Goal: Information Seeking & Learning: Learn about a topic

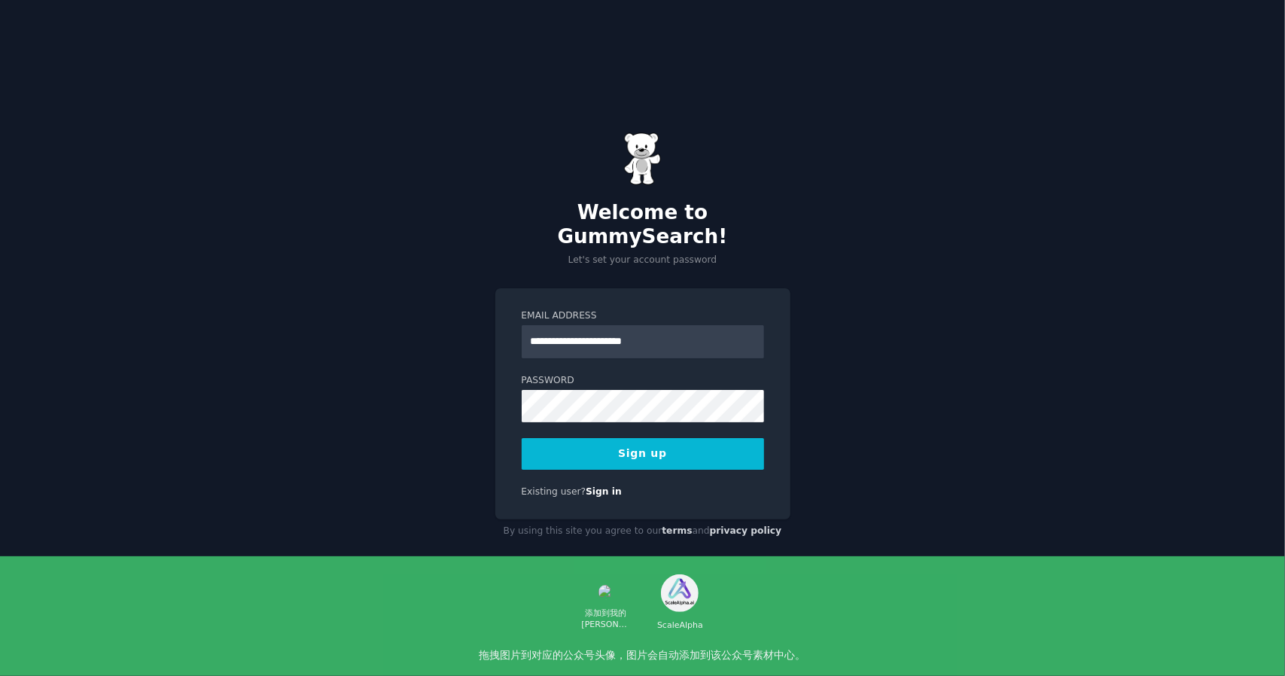
type input "**********"
click at [522, 438] on button "Sign up" at bounding box center [643, 454] width 242 height 32
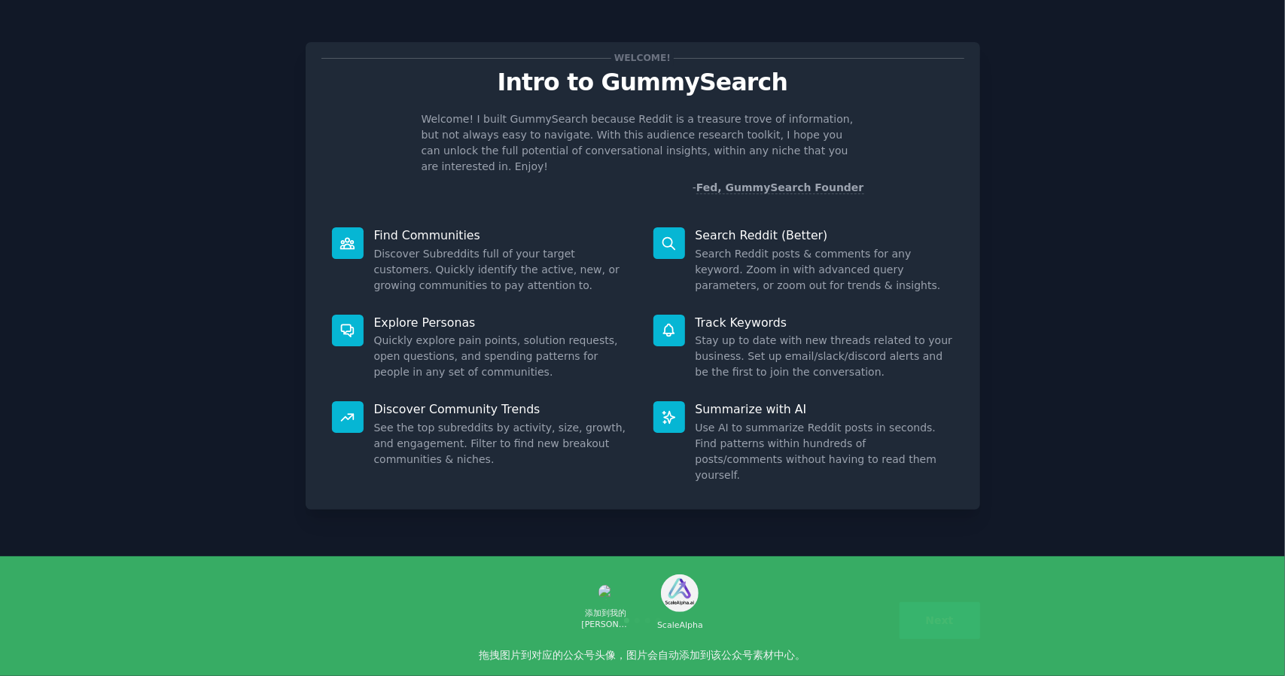
click at [955, 621] on button "Next" at bounding box center [940, 620] width 81 height 37
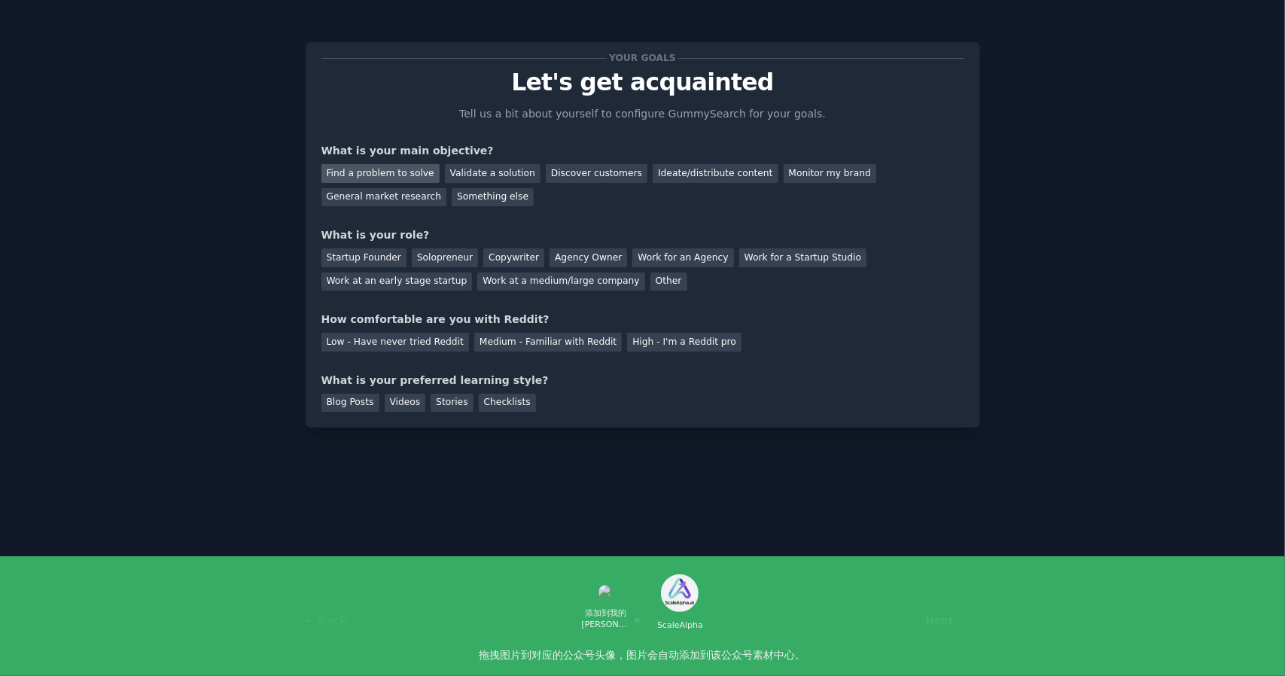
click at [420, 175] on div "Find a problem to solve" at bounding box center [381, 173] width 118 height 19
click at [456, 177] on div "Validate a solution" at bounding box center [493, 173] width 96 height 19
click at [560, 170] on div "Discover customers" at bounding box center [597, 173] width 102 height 19
click at [391, 252] on div "Startup Founder" at bounding box center [364, 257] width 85 height 19
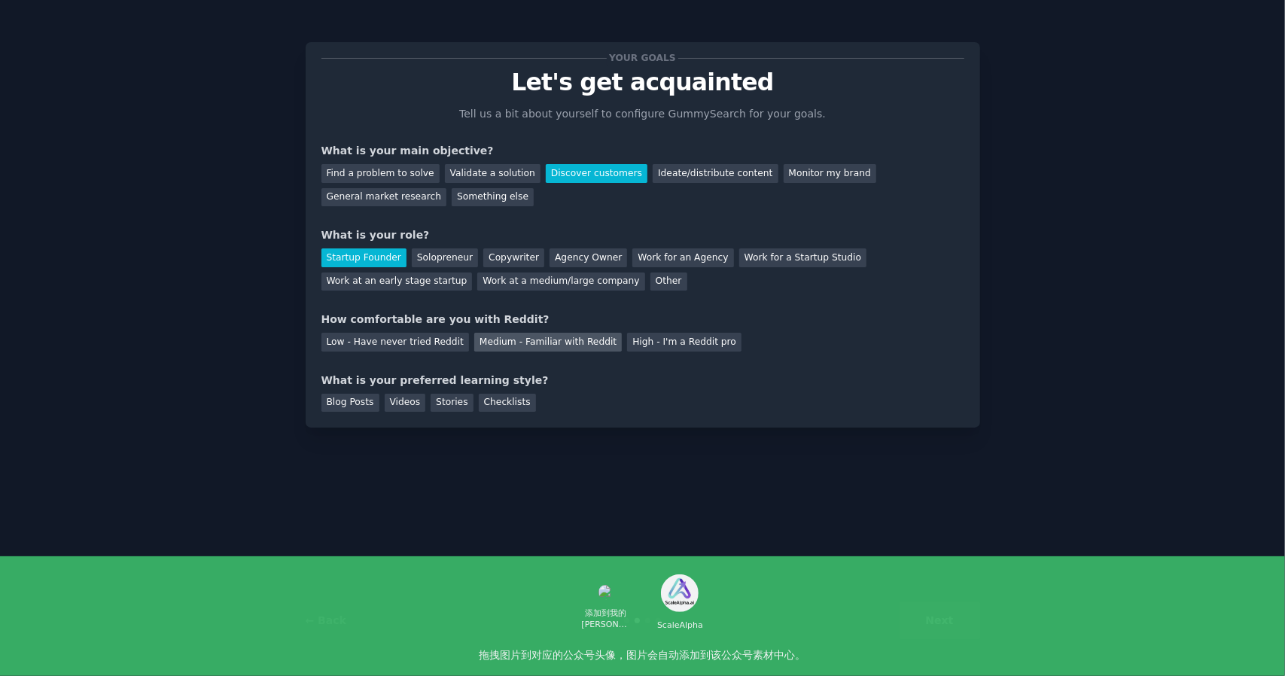
click at [542, 347] on div "Medium - Familiar with Reddit" at bounding box center [548, 342] width 148 height 19
click at [336, 409] on div "Blog Posts" at bounding box center [351, 403] width 58 height 19
click at [965, 620] on button "Next" at bounding box center [940, 620] width 81 height 37
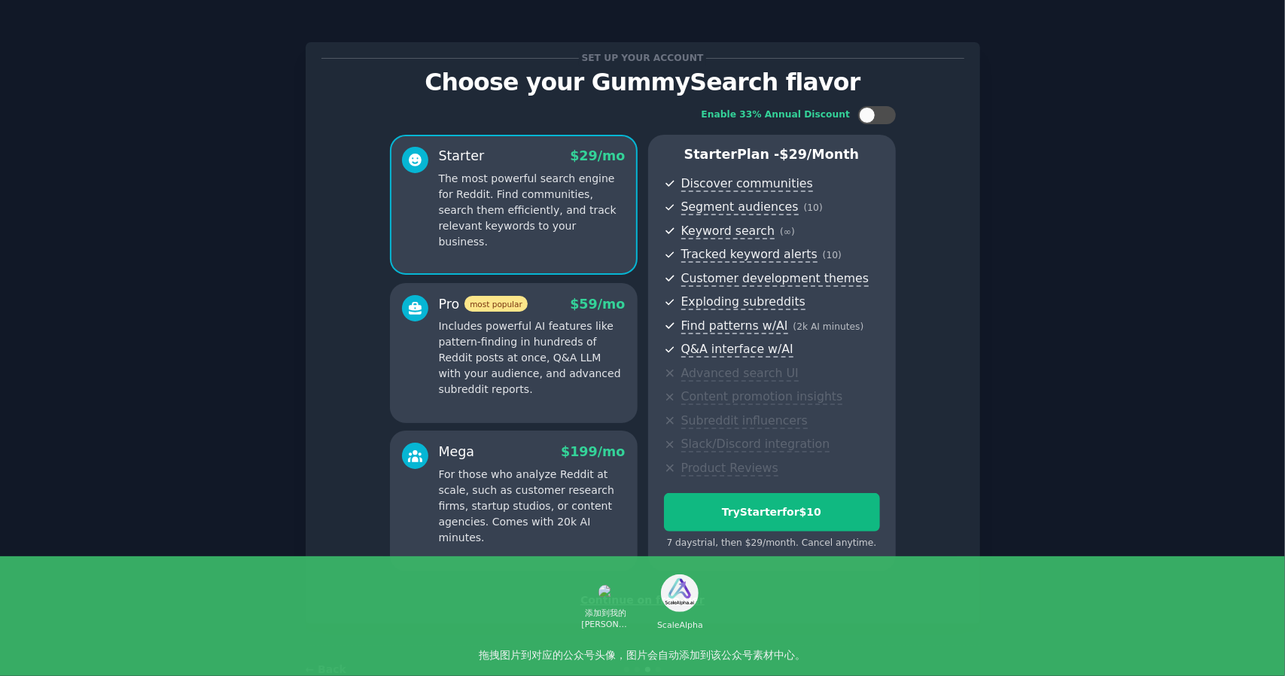
click at [676, 599] on div "Continue on free tier" at bounding box center [643, 601] width 643 height 16
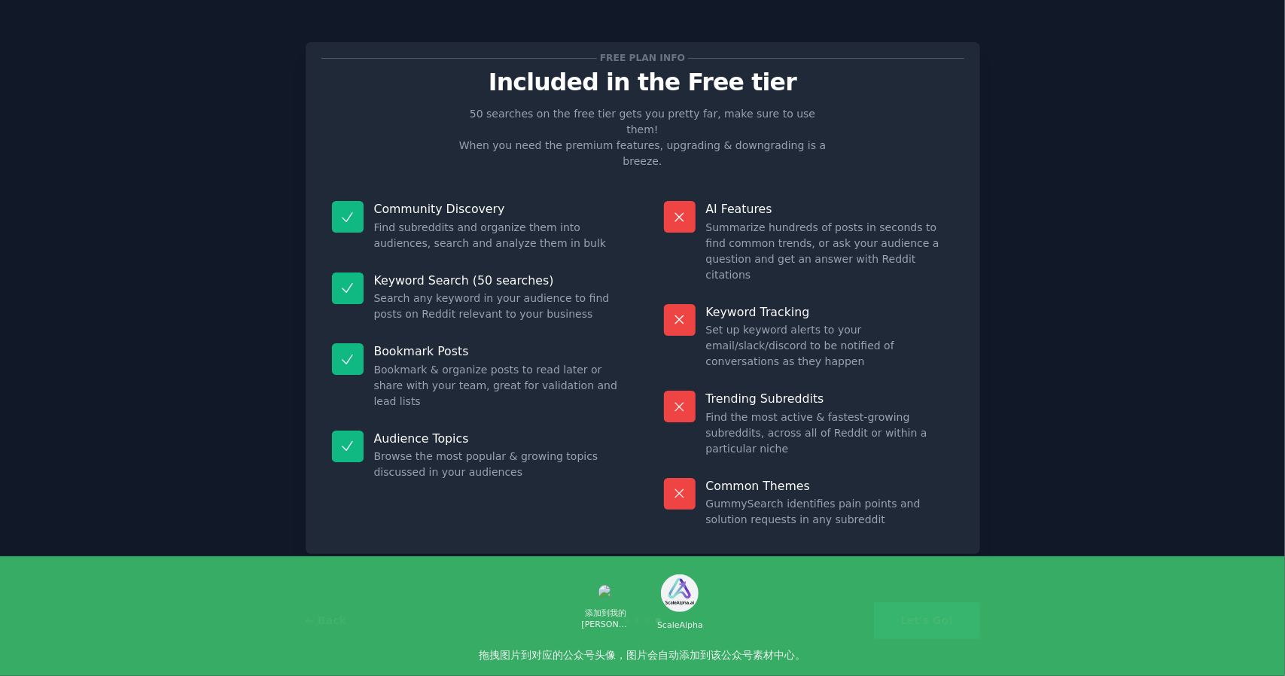
click at [920, 617] on button "Let's Go!" at bounding box center [926, 620] width 105 height 37
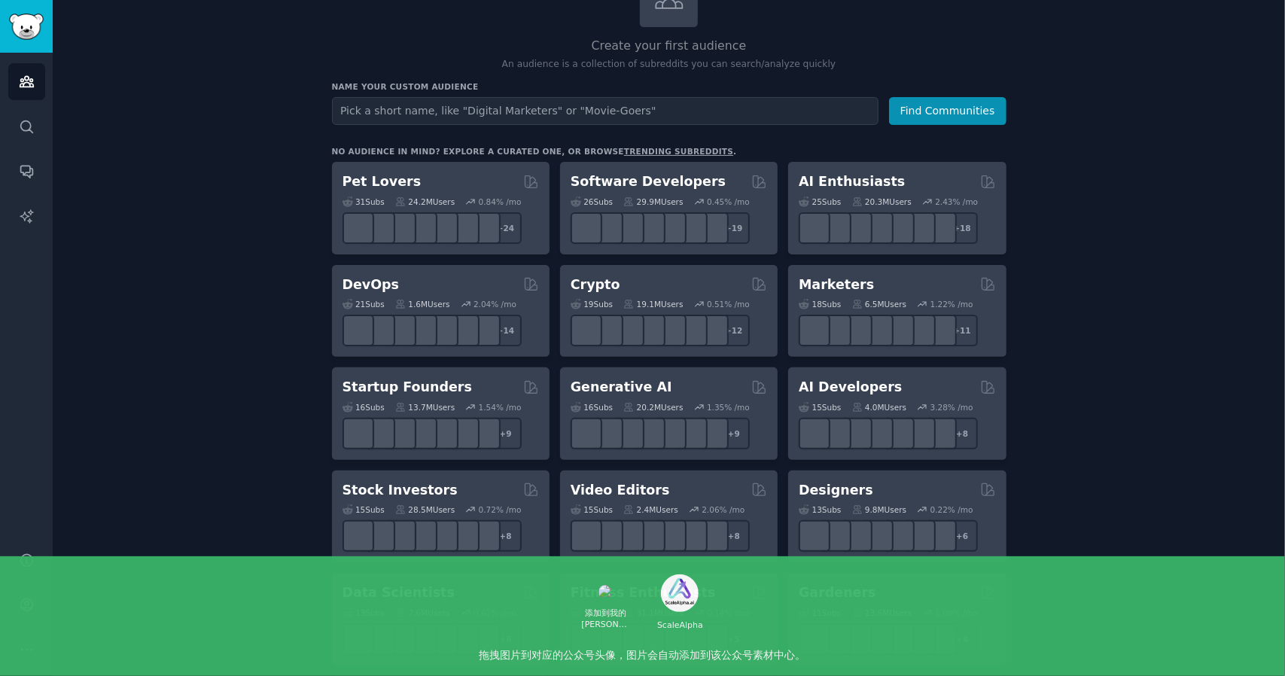
scroll to position [151, 0]
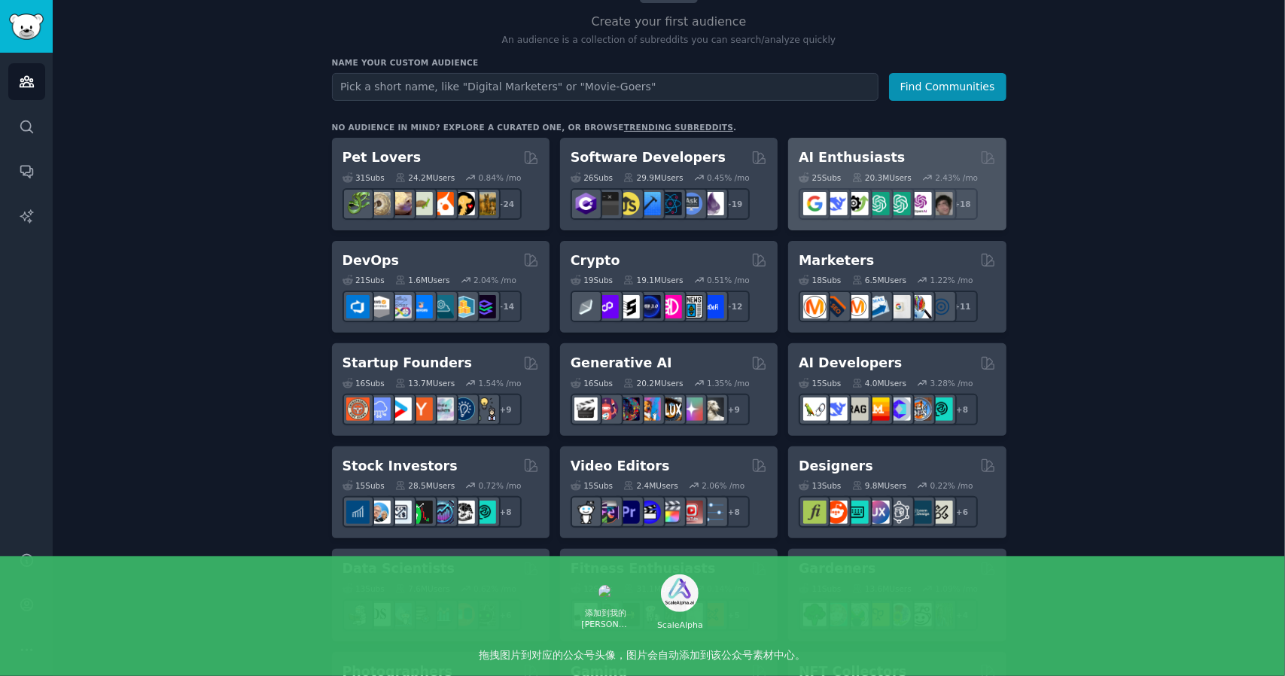
click at [879, 155] on h2 "AI Enthusiasts" at bounding box center [852, 157] width 106 height 19
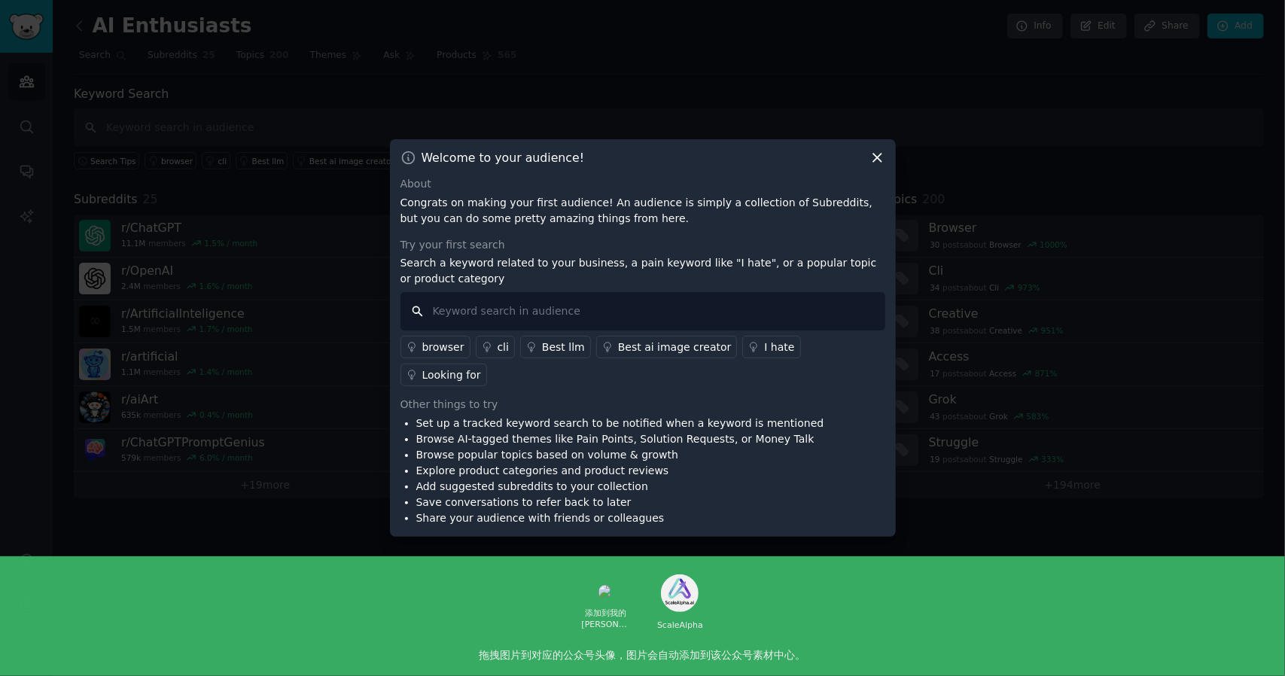
click at [586, 319] on input "text" at bounding box center [643, 311] width 485 height 38
type input "trading"
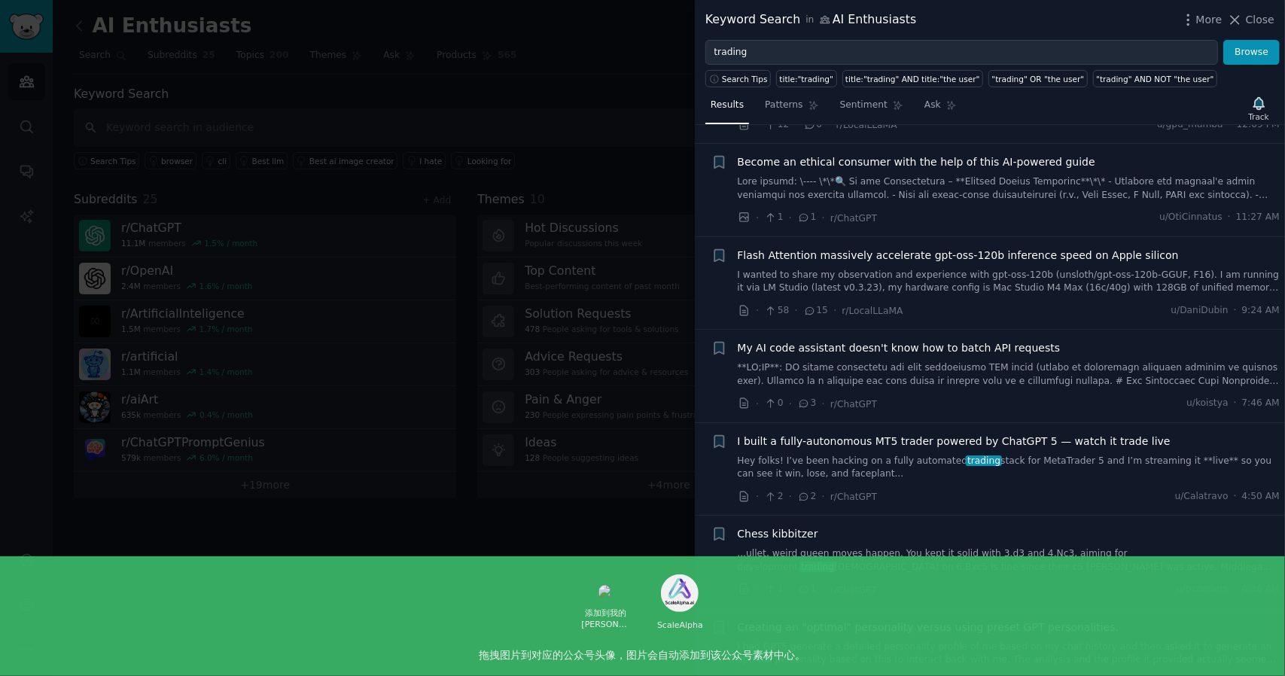
scroll to position [376, 0]
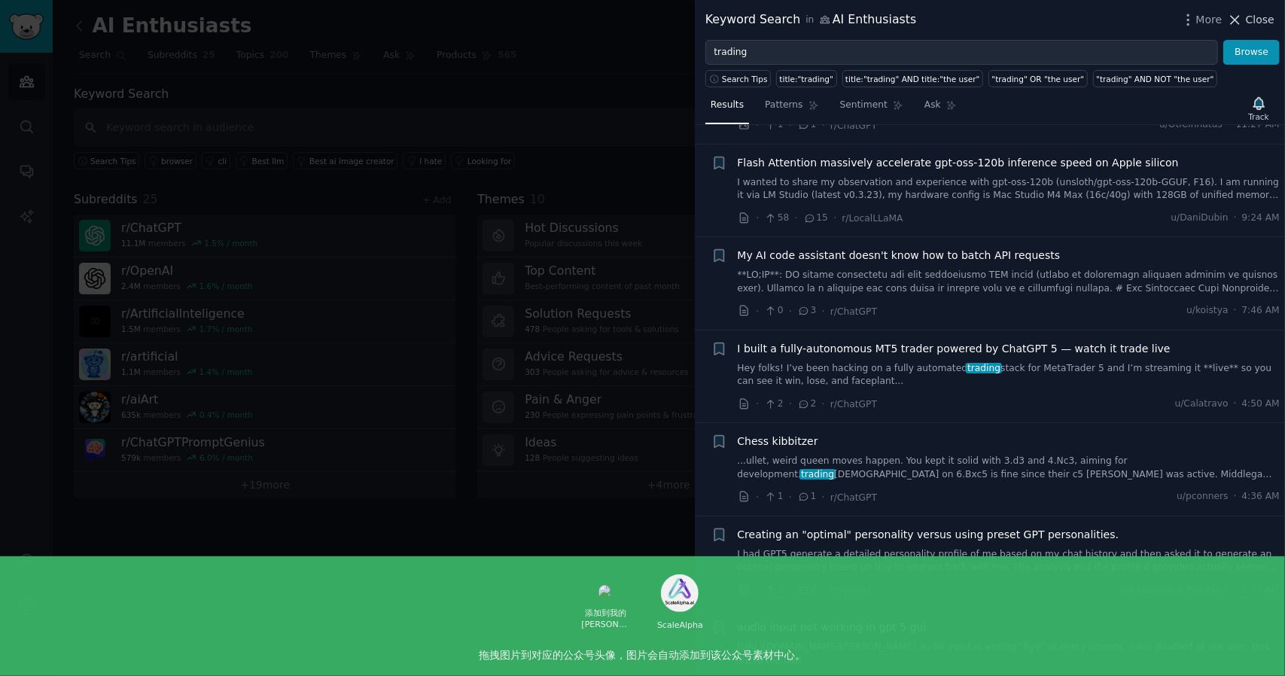
click at [1262, 22] on span "Close" at bounding box center [1260, 20] width 29 height 16
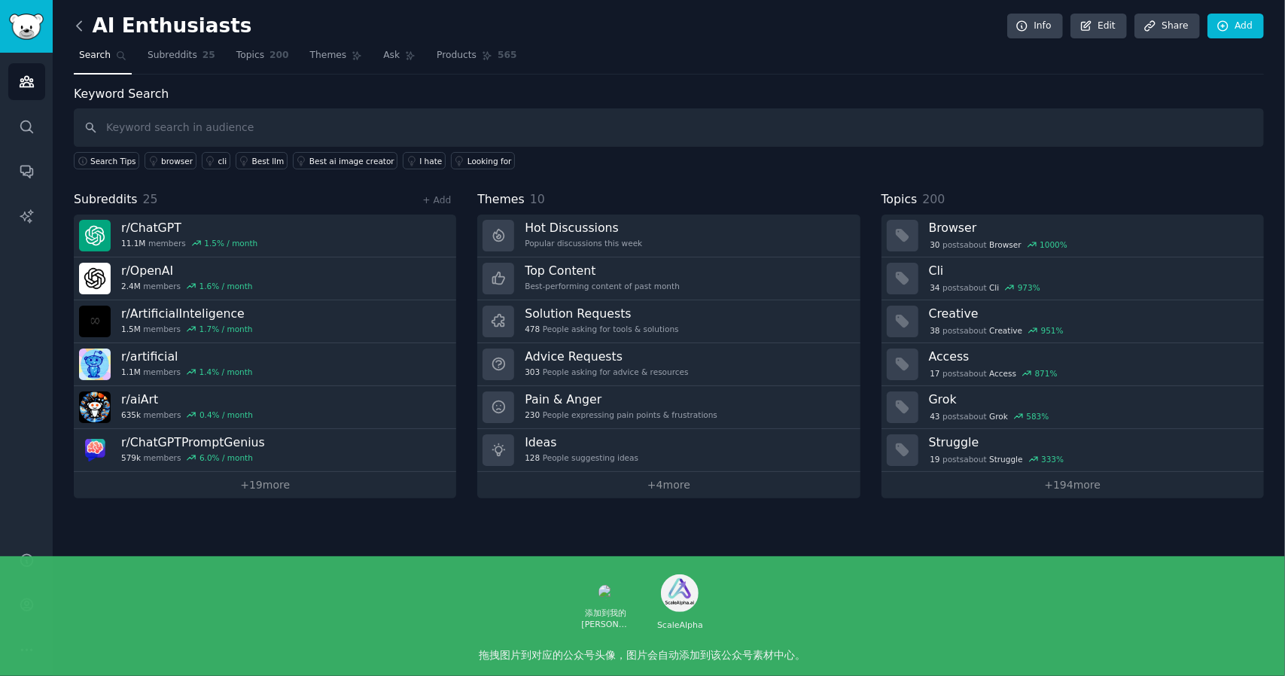
click at [80, 23] on icon at bounding box center [80, 26] width 16 height 16
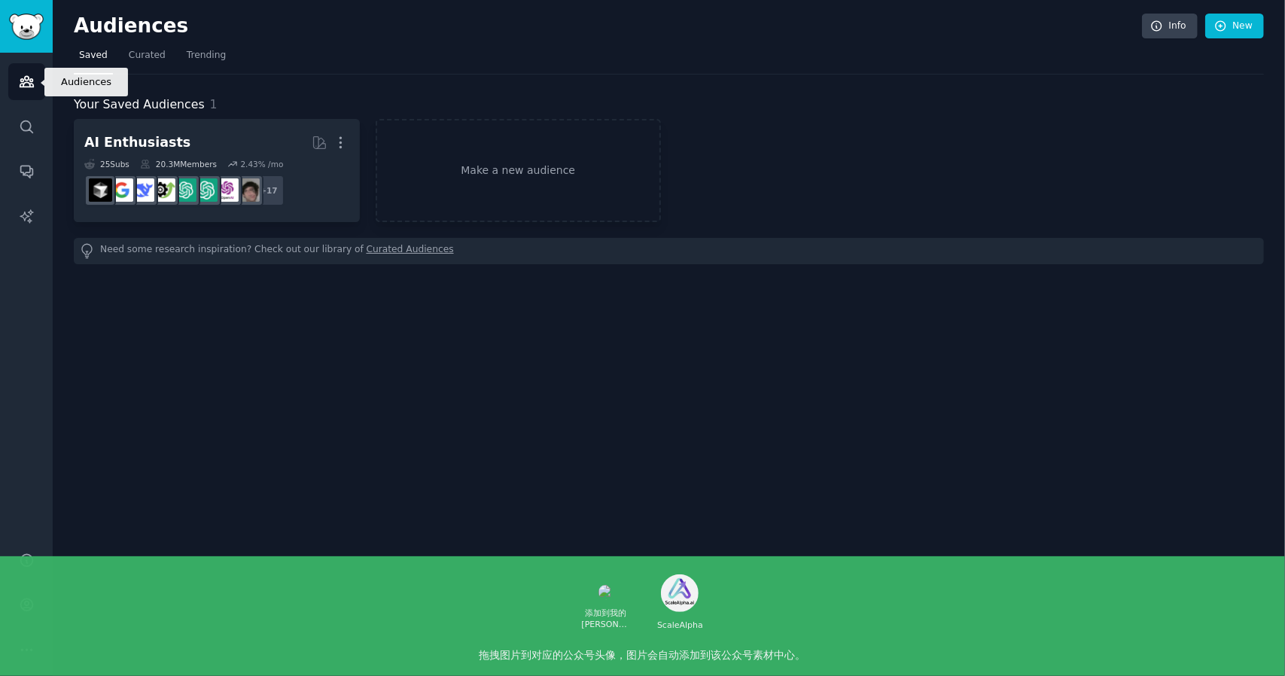
click at [33, 90] on link "Audiences" at bounding box center [26, 81] width 37 height 37
click at [28, 174] on icon "Sidebar" at bounding box center [27, 171] width 16 height 16
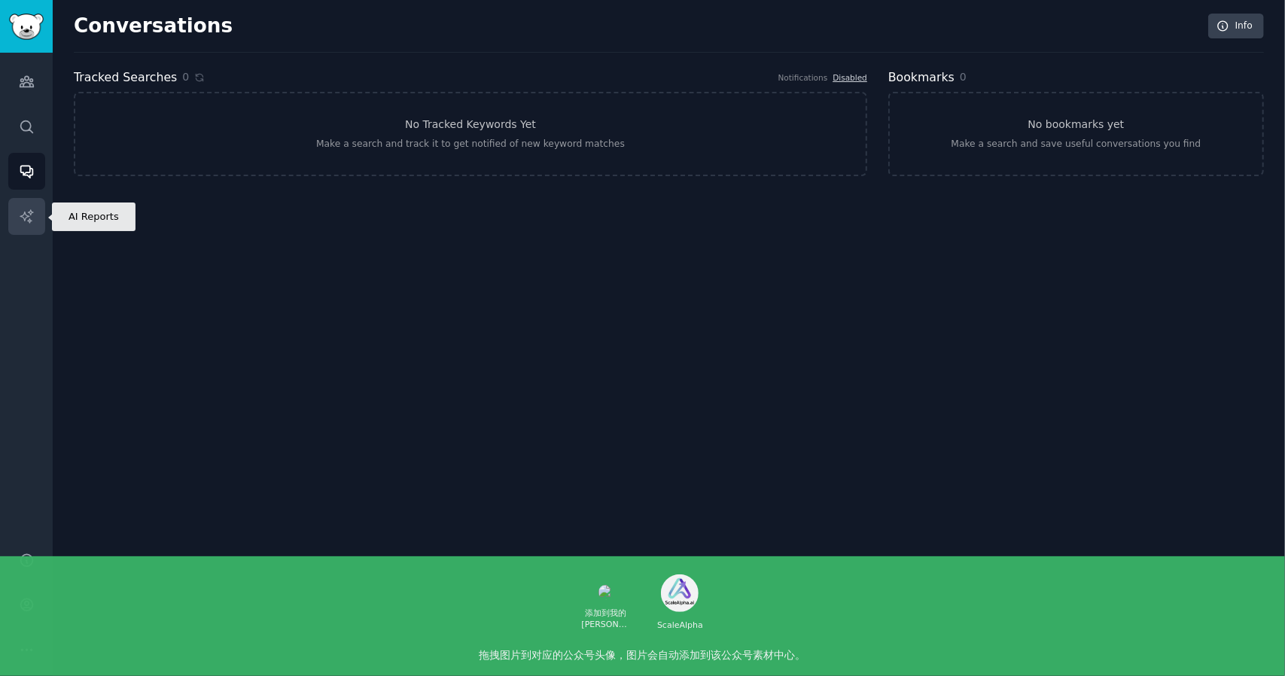
click at [32, 213] on icon "Sidebar" at bounding box center [27, 217] width 16 height 16
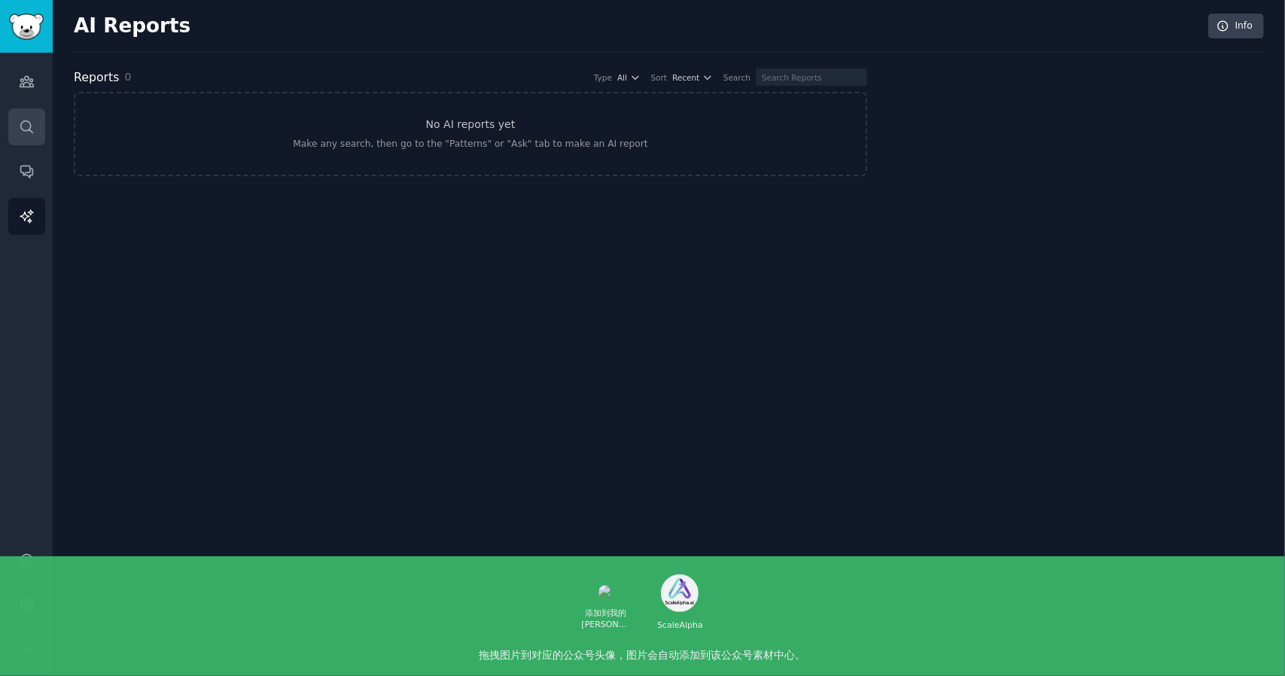
click at [35, 137] on link "Search" at bounding box center [26, 126] width 37 height 37
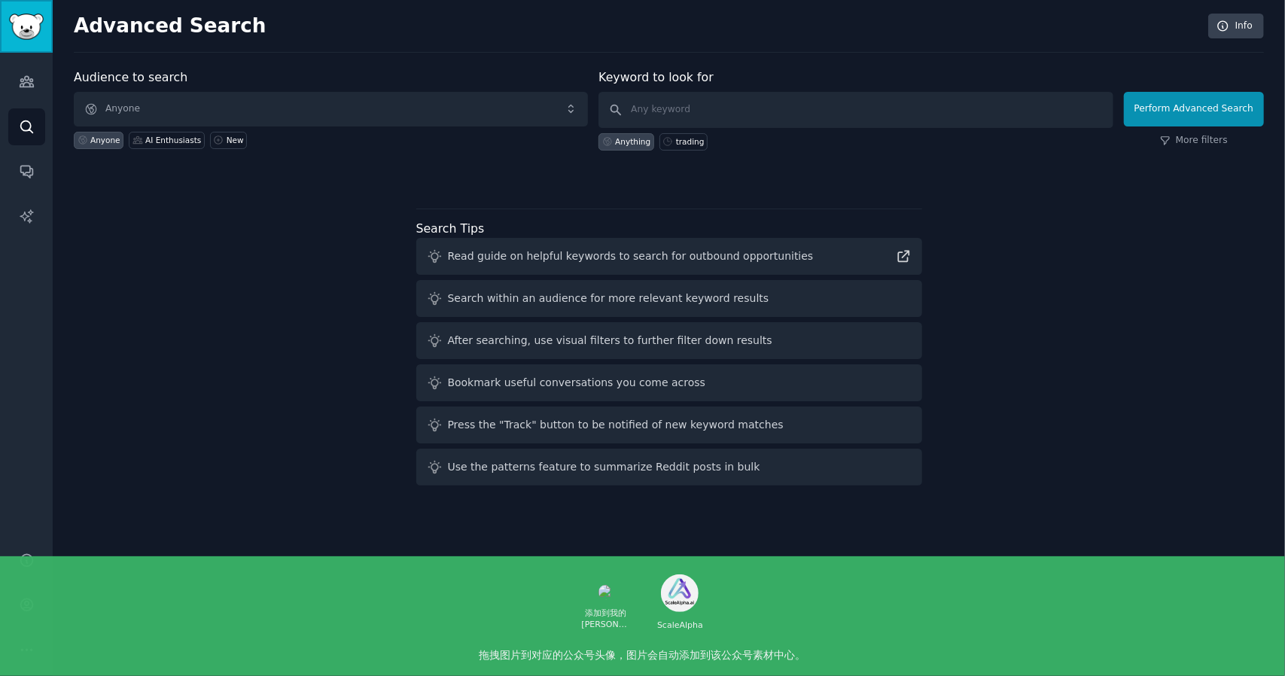
click at [30, 38] on img "Sidebar" at bounding box center [26, 27] width 35 height 26
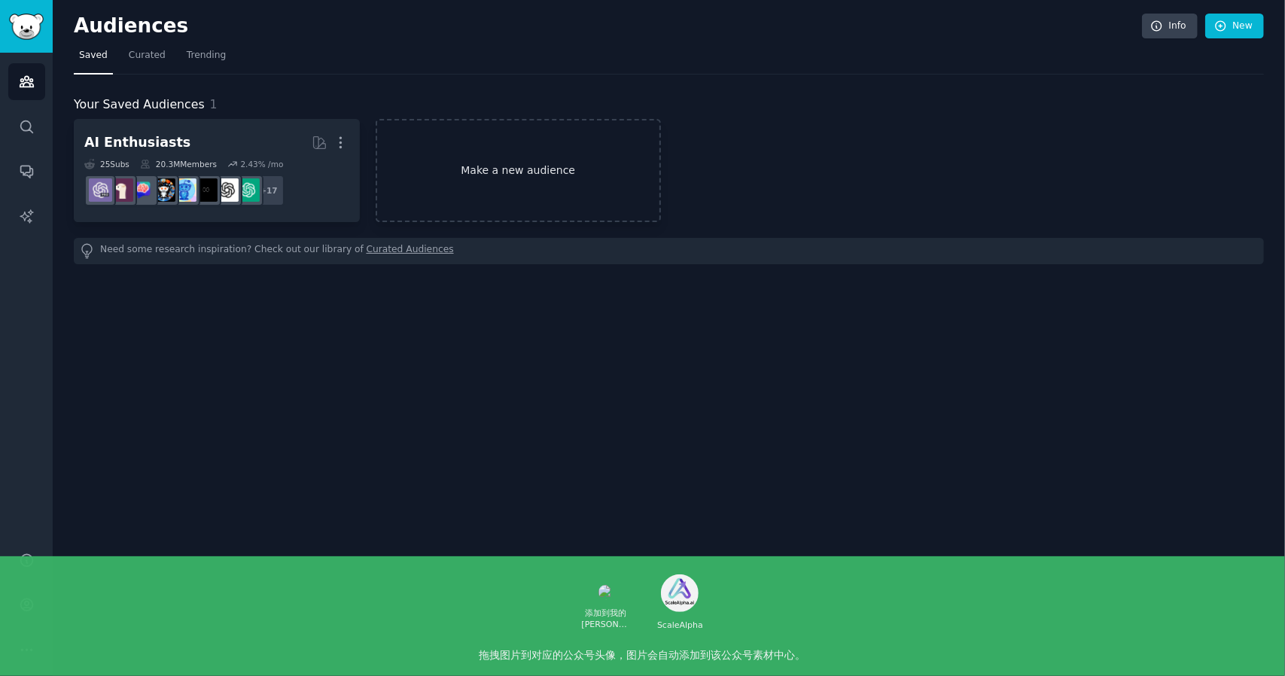
click at [495, 172] on link "Make a new audience" at bounding box center [519, 170] width 286 height 103
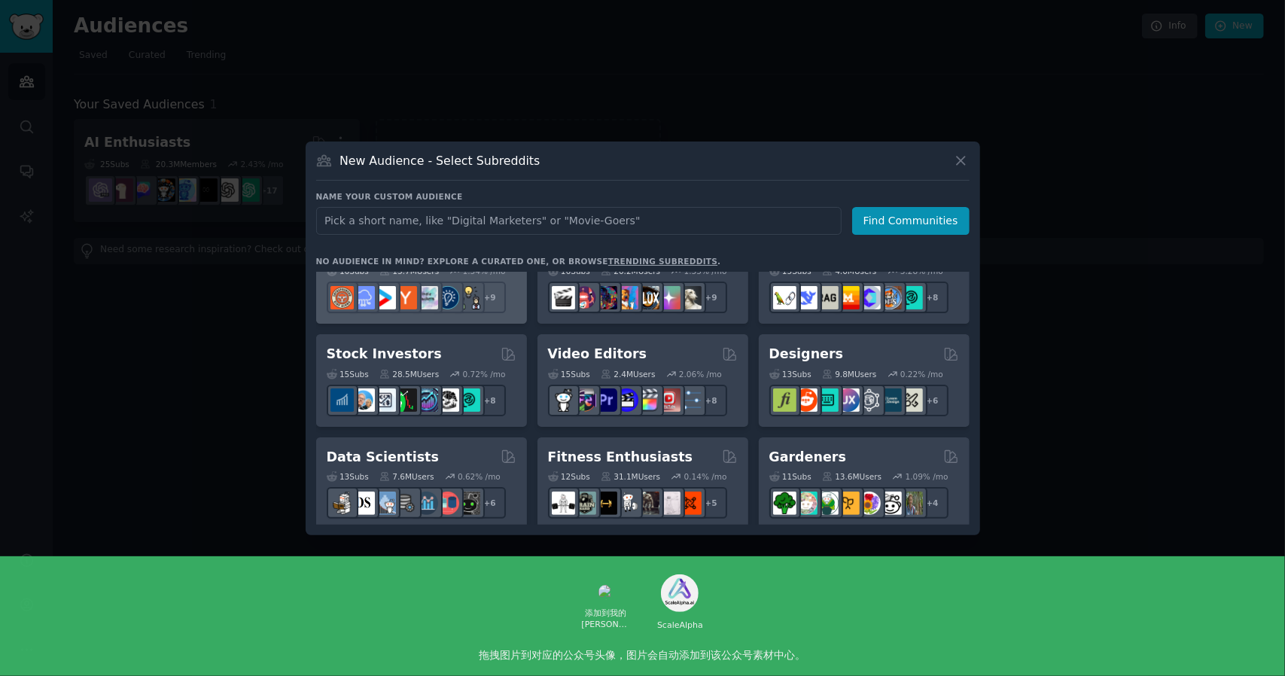
scroll to position [301, 0]
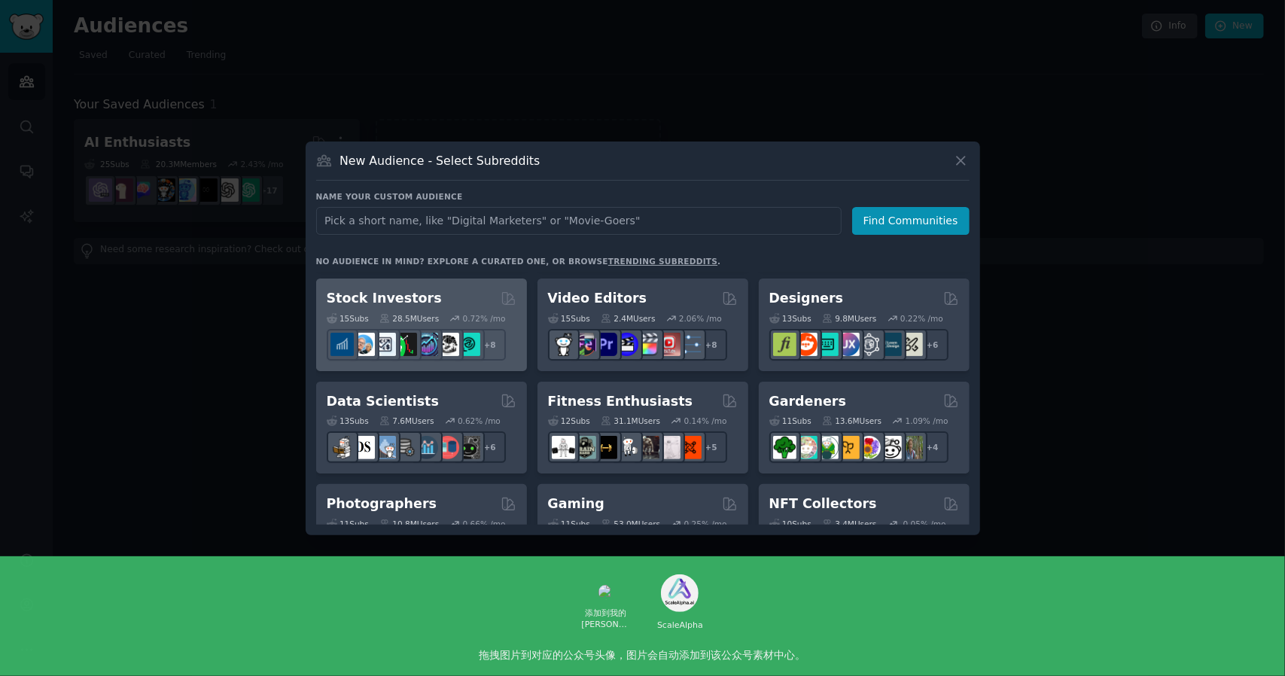
click at [477, 299] on div "Stock Investors" at bounding box center [422, 298] width 190 height 19
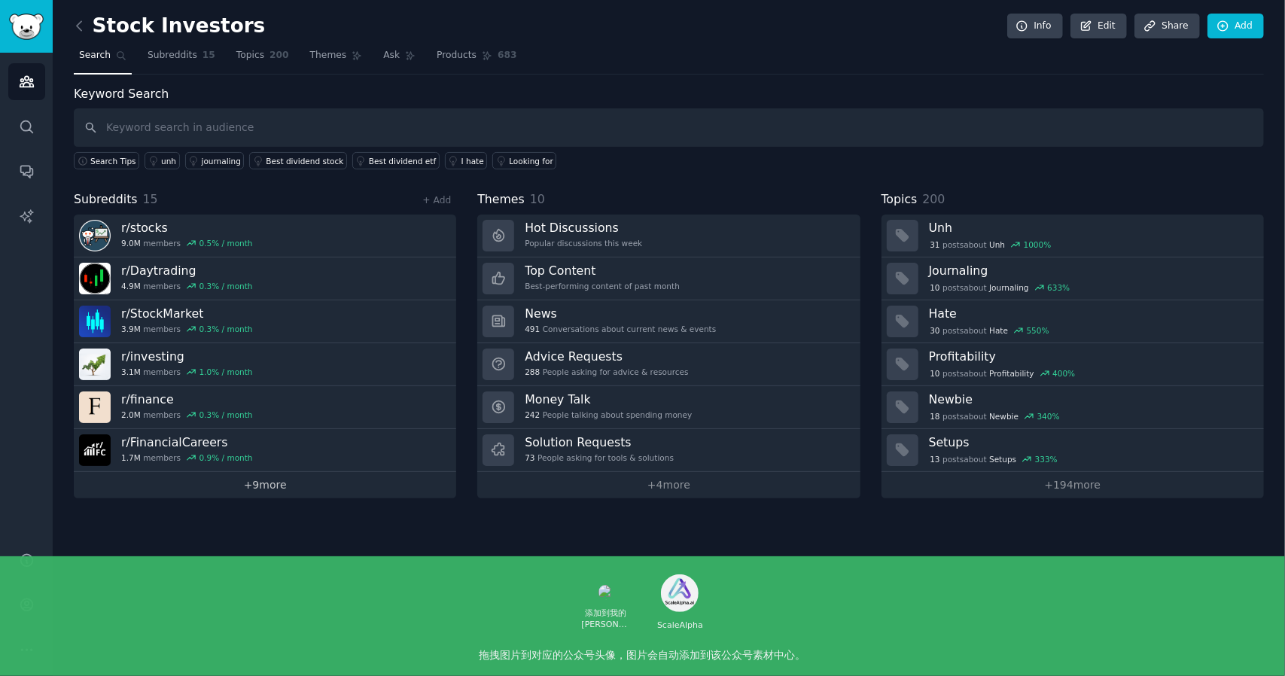
click at [313, 485] on link "+ 9 more" at bounding box center [265, 485] width 383 height 26
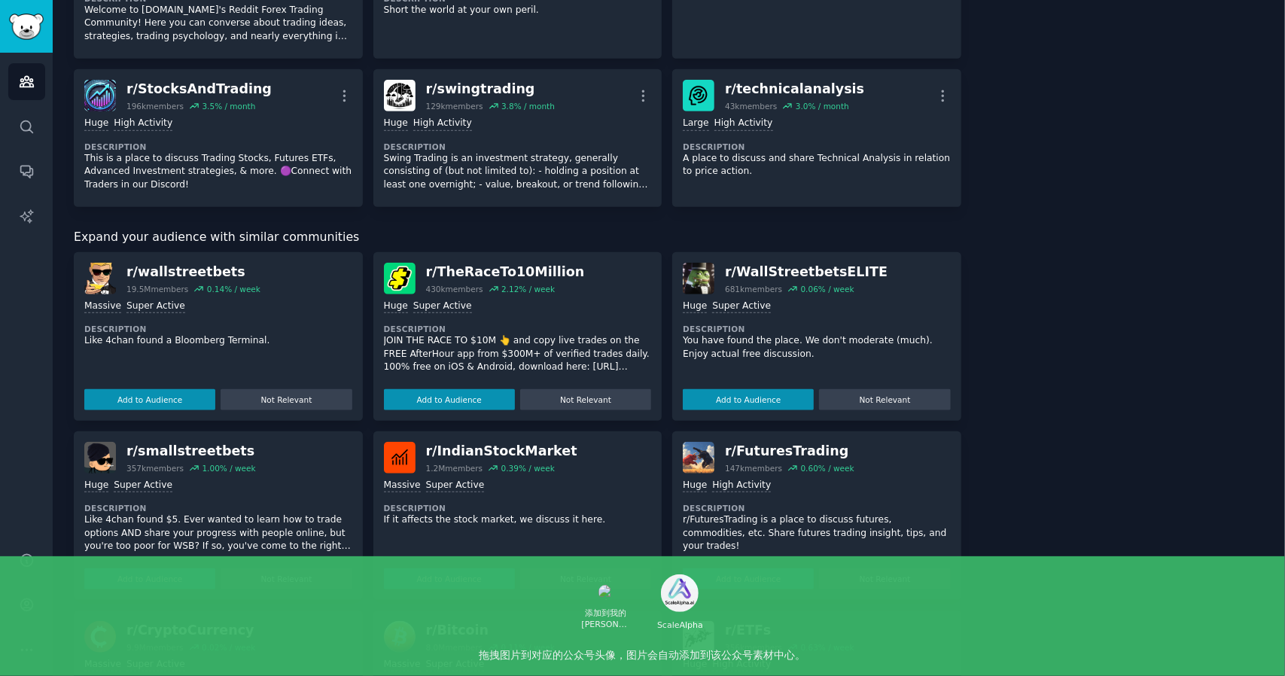
scroll to position [557, 0]
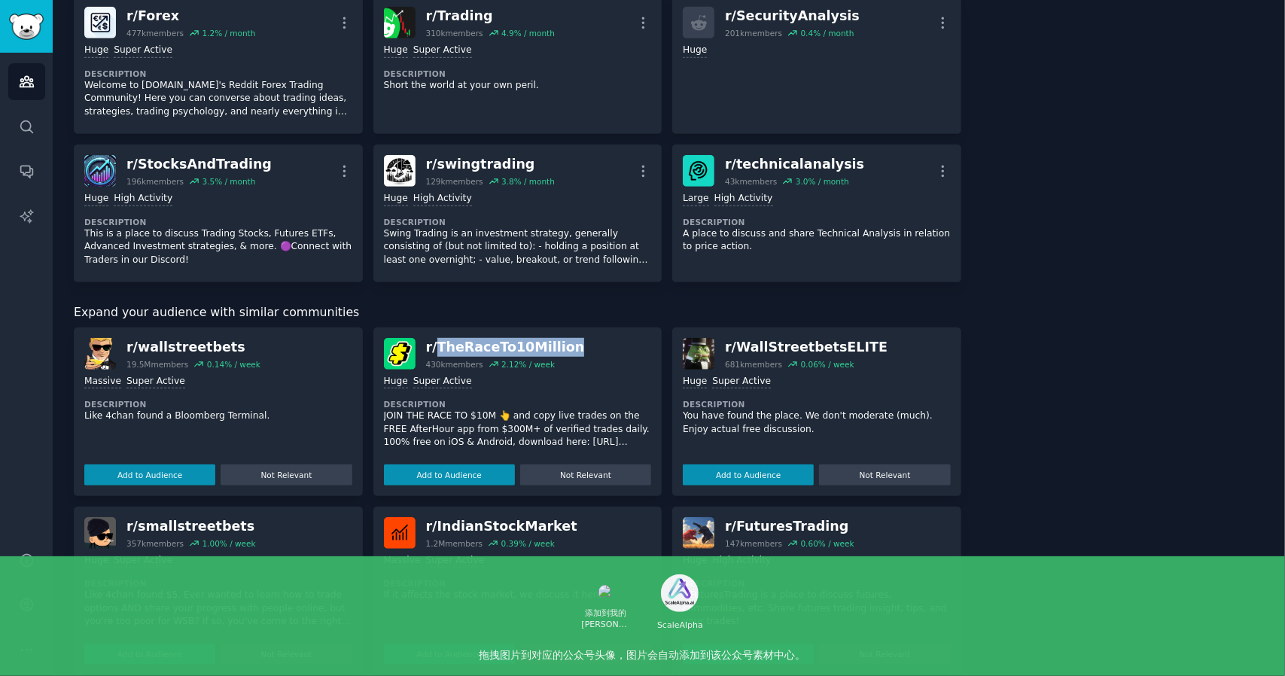
drag, startPoint x: 437, startPoint y: 344, endPoint x: 569, endPoint y: 346, distance: 132.5
click at [569, 346] on div "r/ TheRaceTo10Million 430k members 2.12 % / week" at bounding box center [518, 354] width 268 height 32
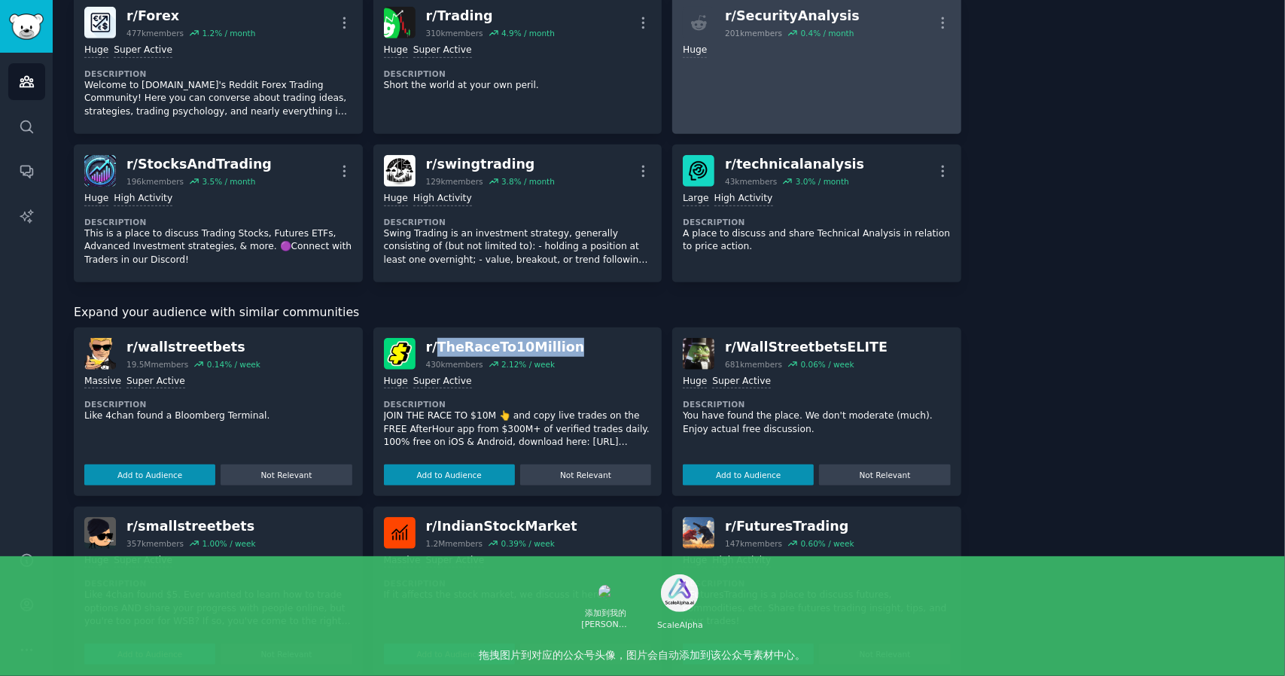
copy div "TheRaceTo10Million"
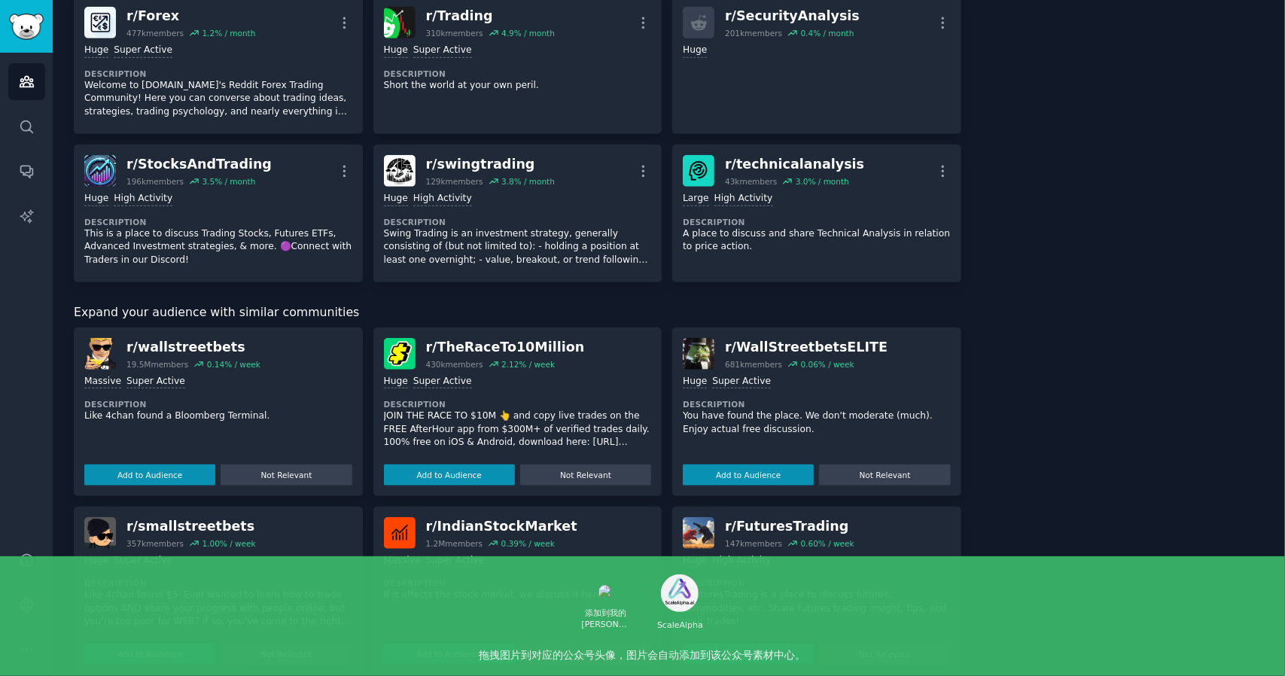
click at [1040, 186] on div "About this audience Curated Audience 28.5M Members ↑ 0.7 % / month Age Size Act…" at bounding box center [1124, 281] width 282 height 1506
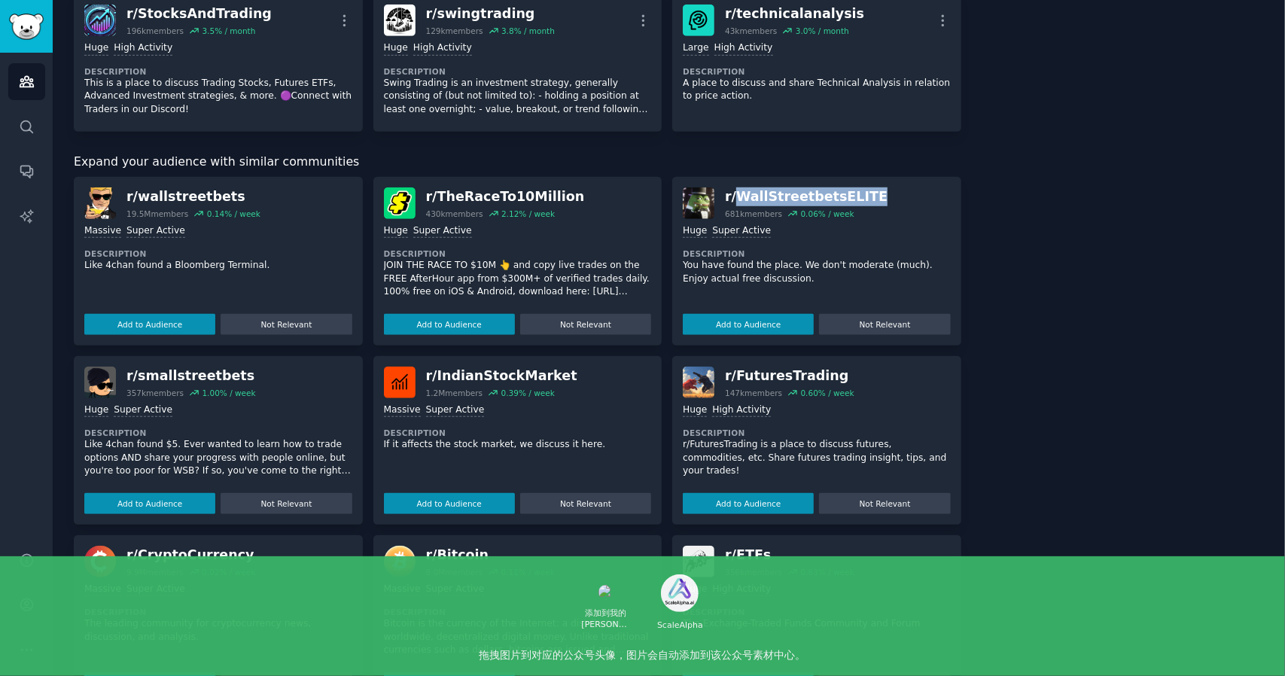
drag, startPoint x: 850, startPoint y: 194, endPoint x: 739, endPoint y: 198, distance: 110.8
click at [739, 198] on div "r/ WallStreetbetsELITE" at bounding box center [806, 196] width 163 height 19
copy div "WallStreetbetsELITE"
click at [988, 192] on div "About this audience Curated Audience 28.5M Members ↑ 0.7 % / month Age Size Act…" at bounding box center [1124, 130] width 282 height 1506
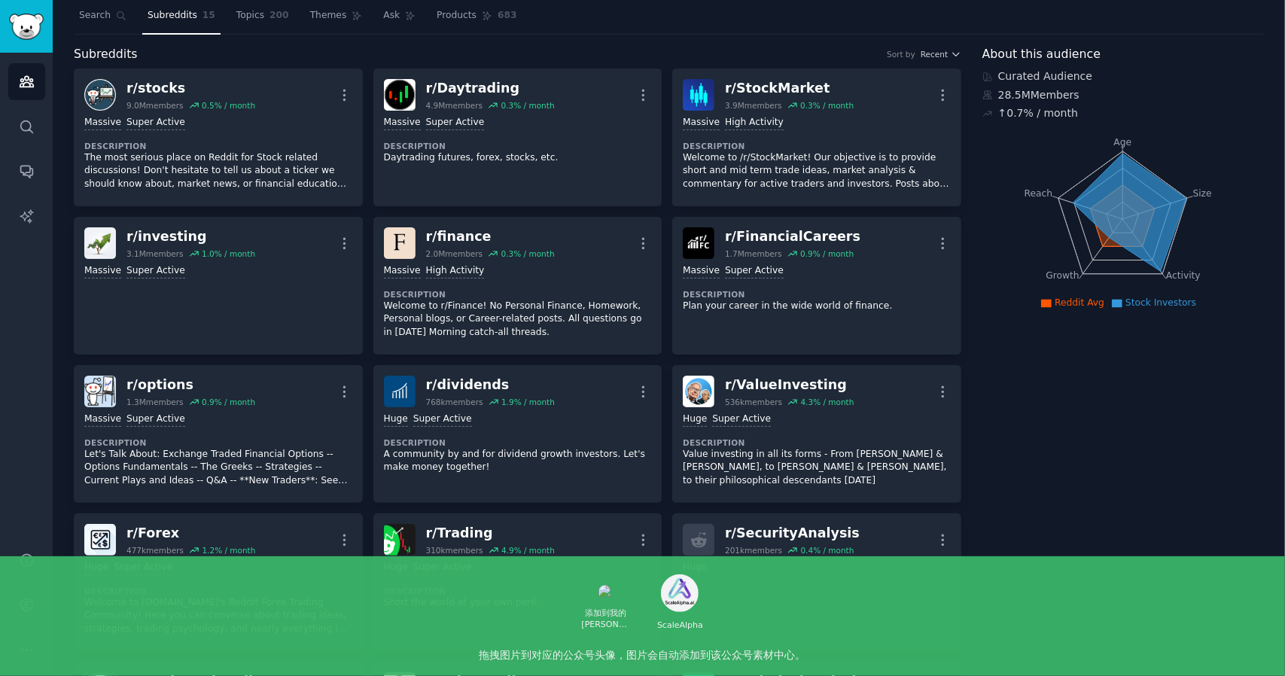
scroll to position [0, 0]
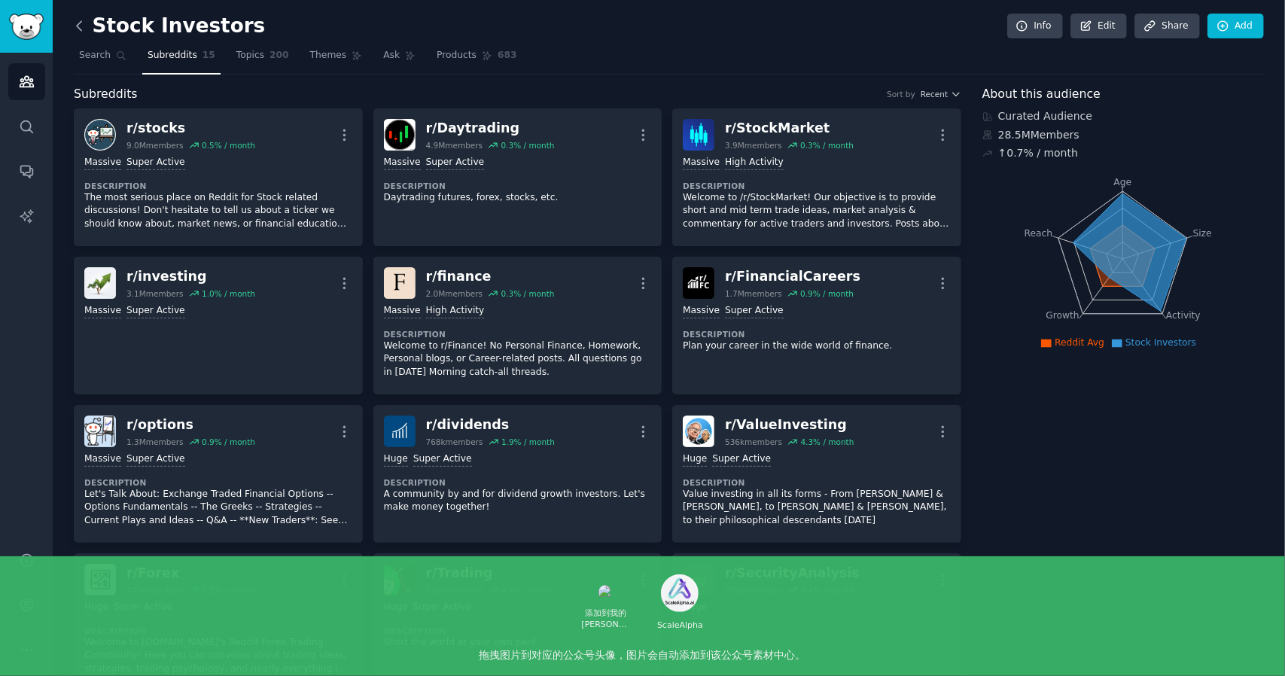
click at [84, 31] on icon at bounding box center [80, 26] width 16 height 16
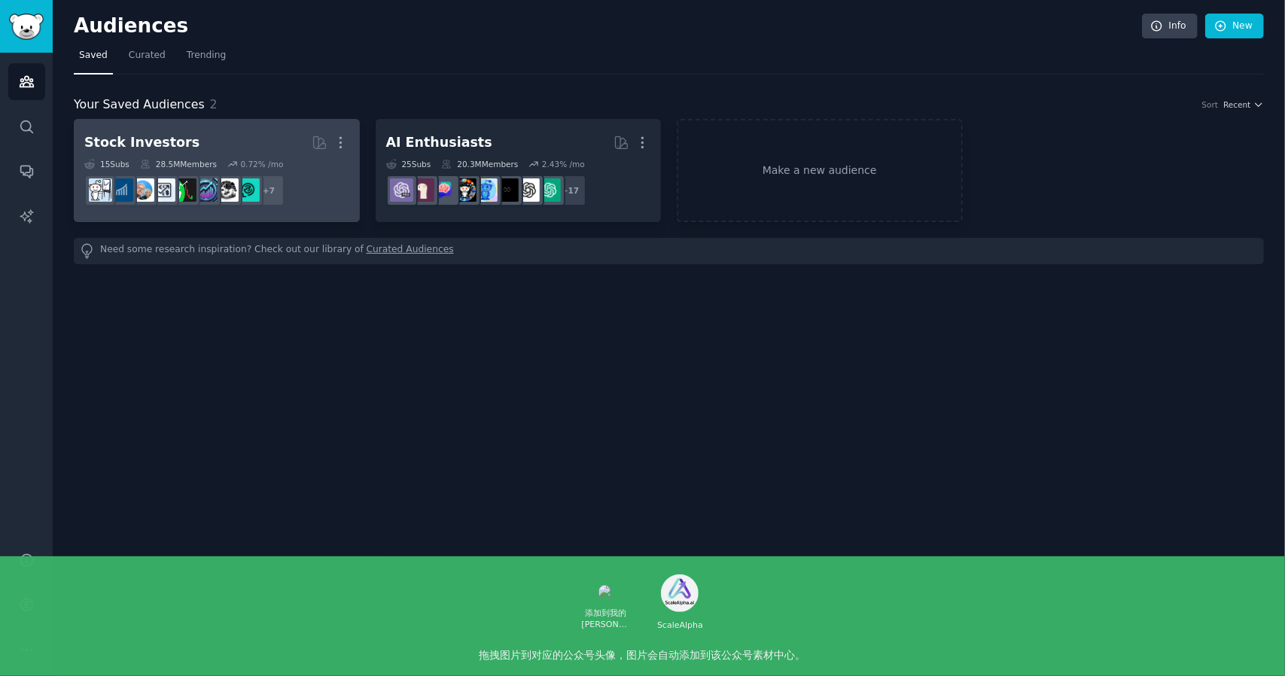
click at [226, 139] on h2 "Stock Investors Curated by GummySearch More" at bounding box center [216, 143] width 265 height 26
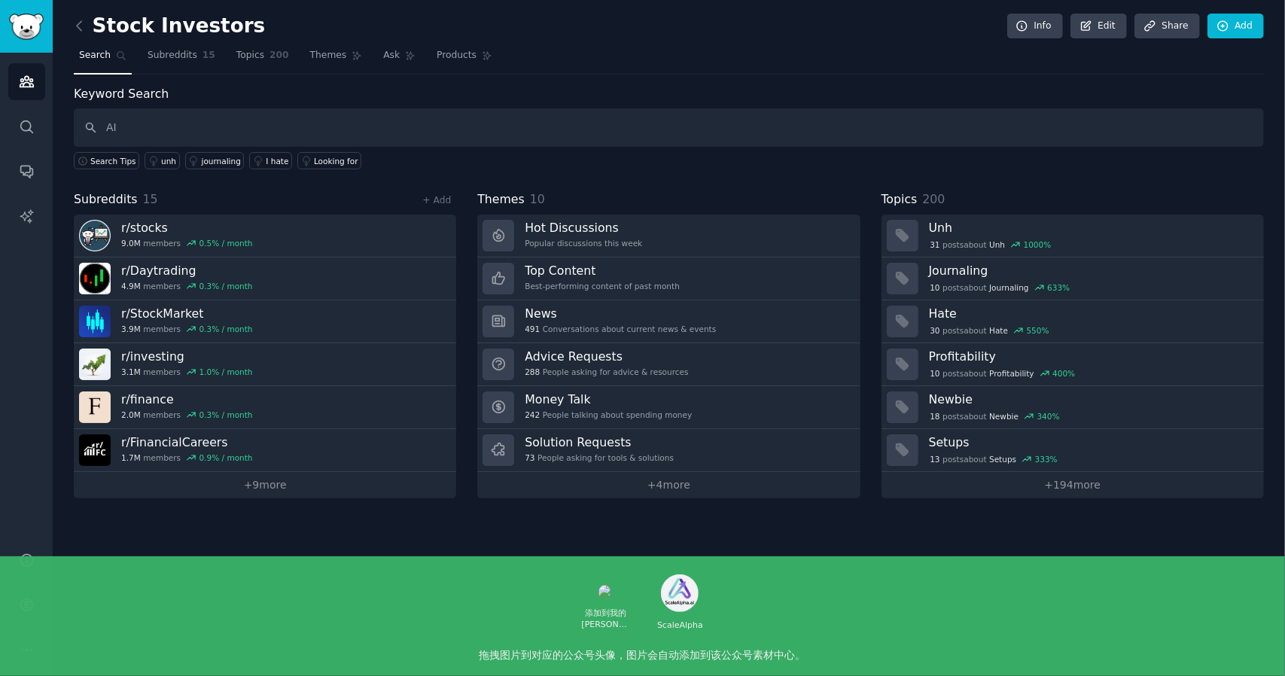
type input "AI"
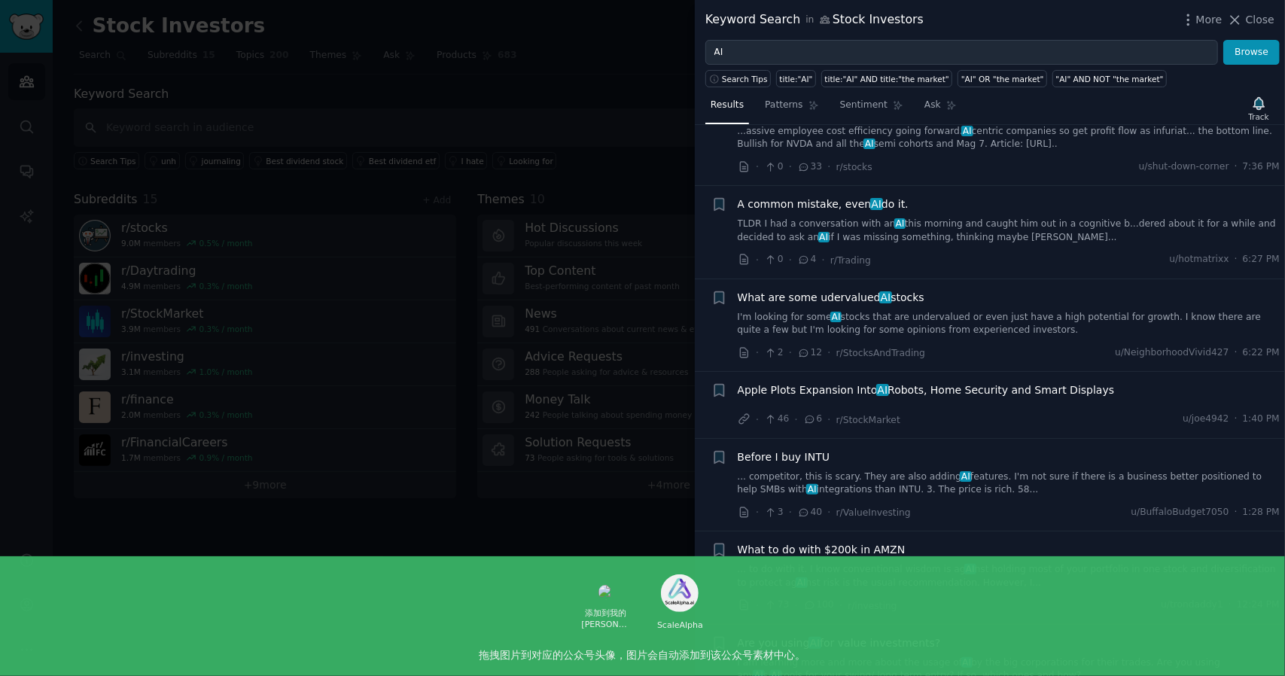
scroll to position [452, 0]
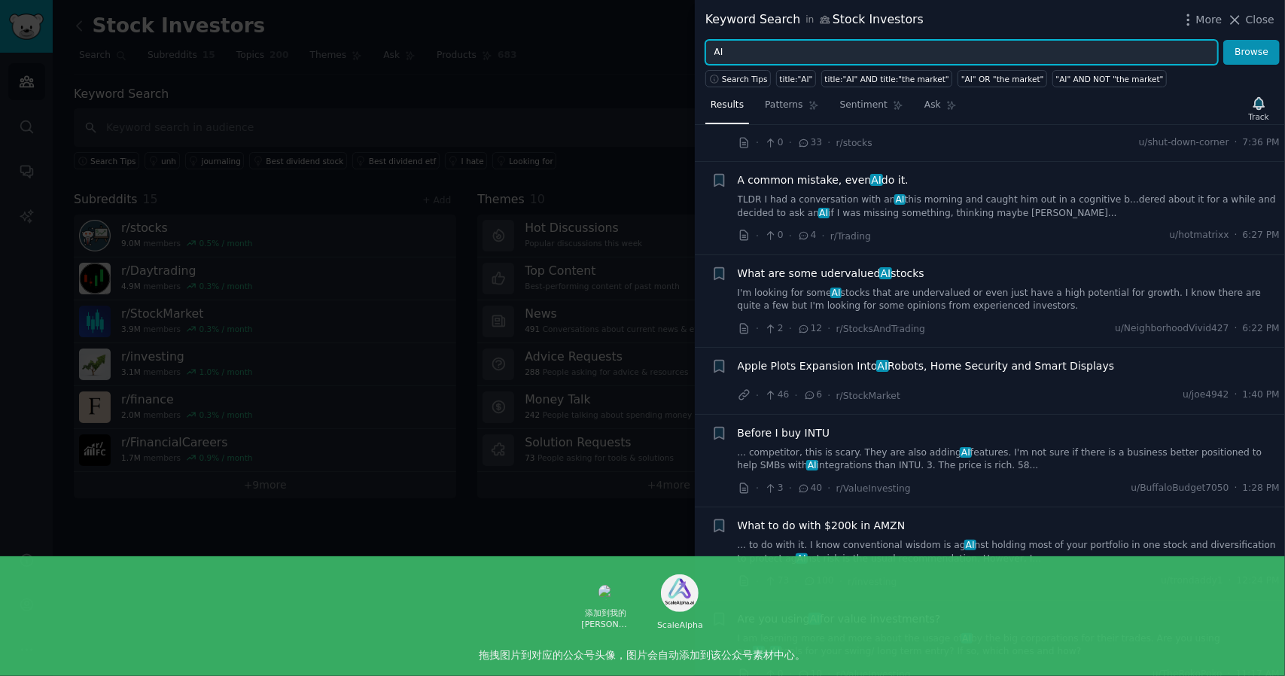
click at [776, 50] on input "AI" at bounding box center [962, 53] width 513 height 26
type input "AI trading"
click at [1224, 40] on button "Browse" at bounding box center [1252, 53] width 56 height 26
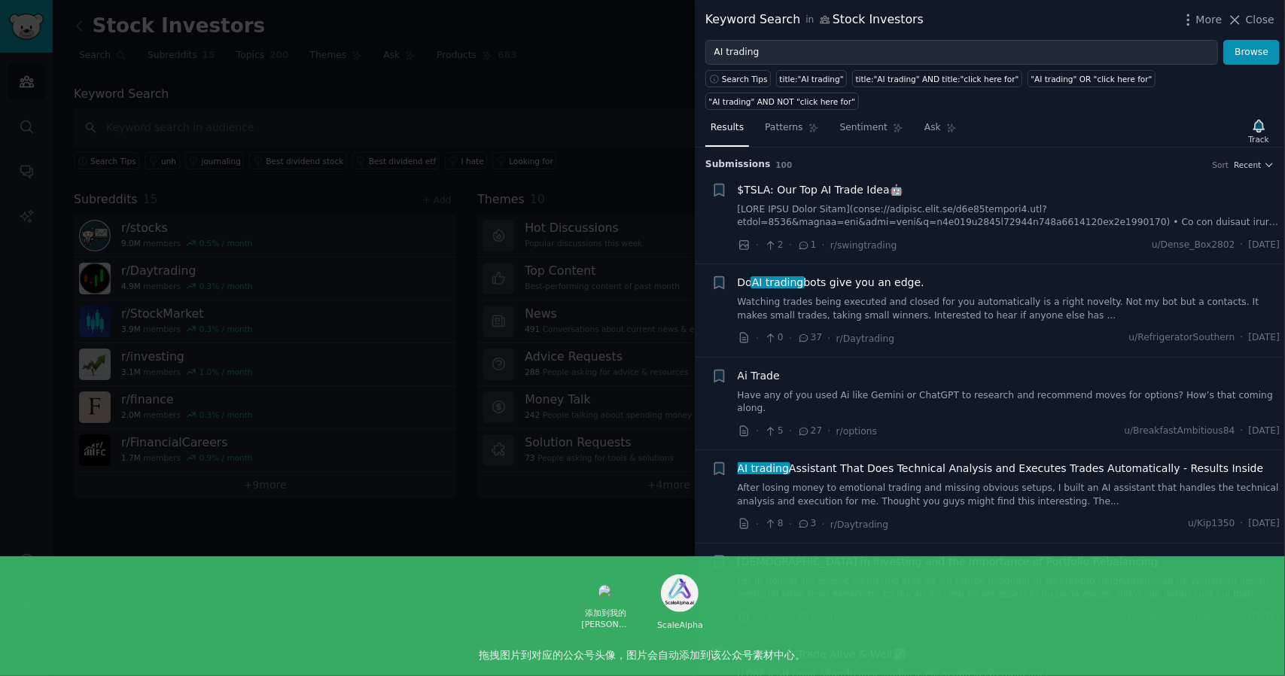
click at [976, 296] on link "Watching trades being executed and closed for you automatically is a right nove…" at bounding box center [1009, 309] width 543 height 26
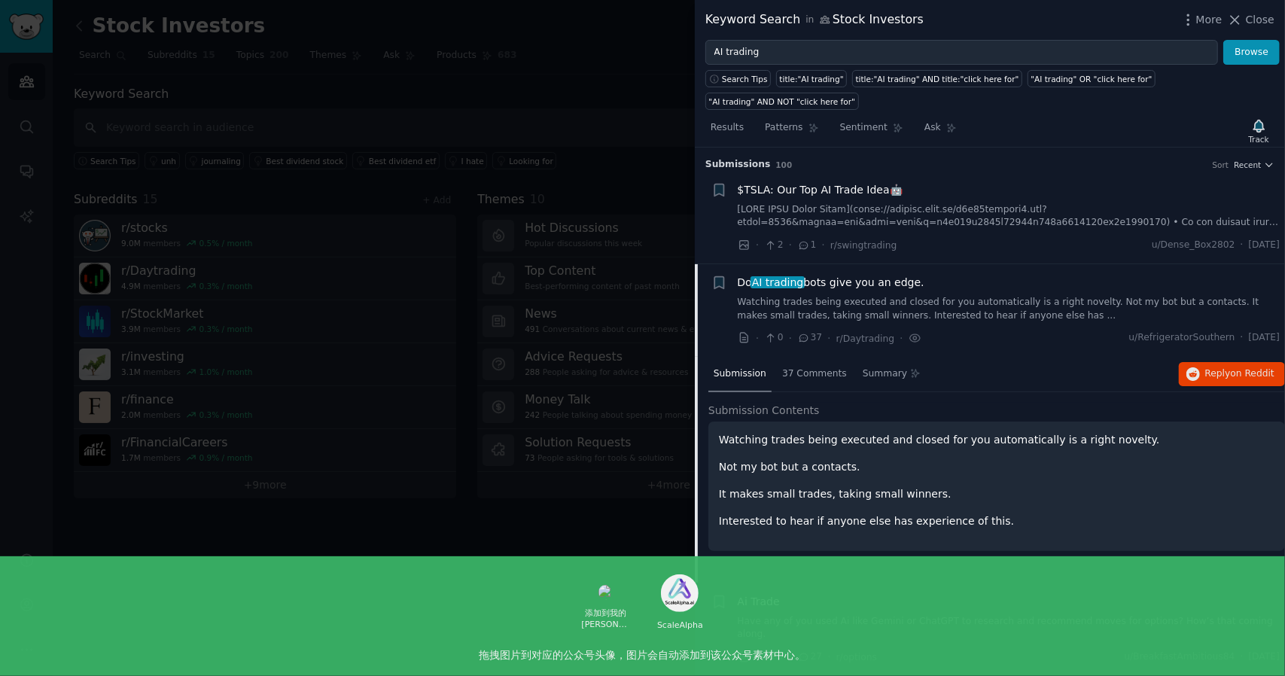
click at [947, 203] on link at bounding box center [1009, 216] width 543 height 26
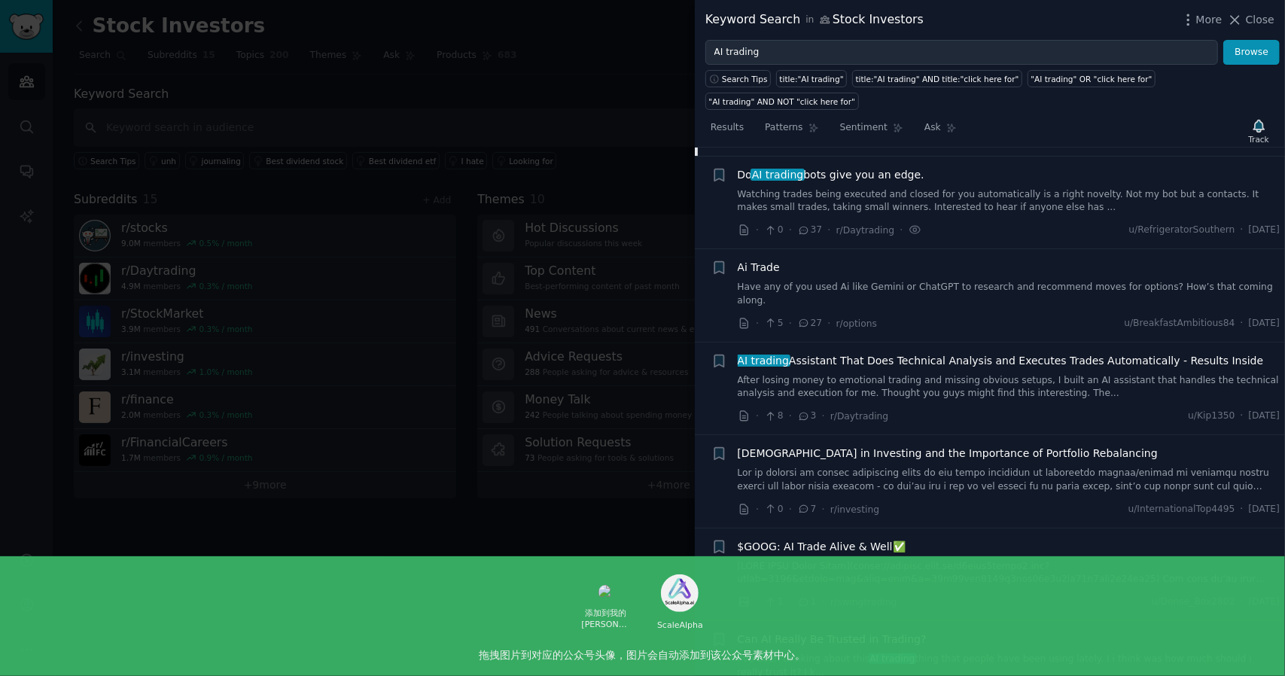
scroll to position [753, 0]
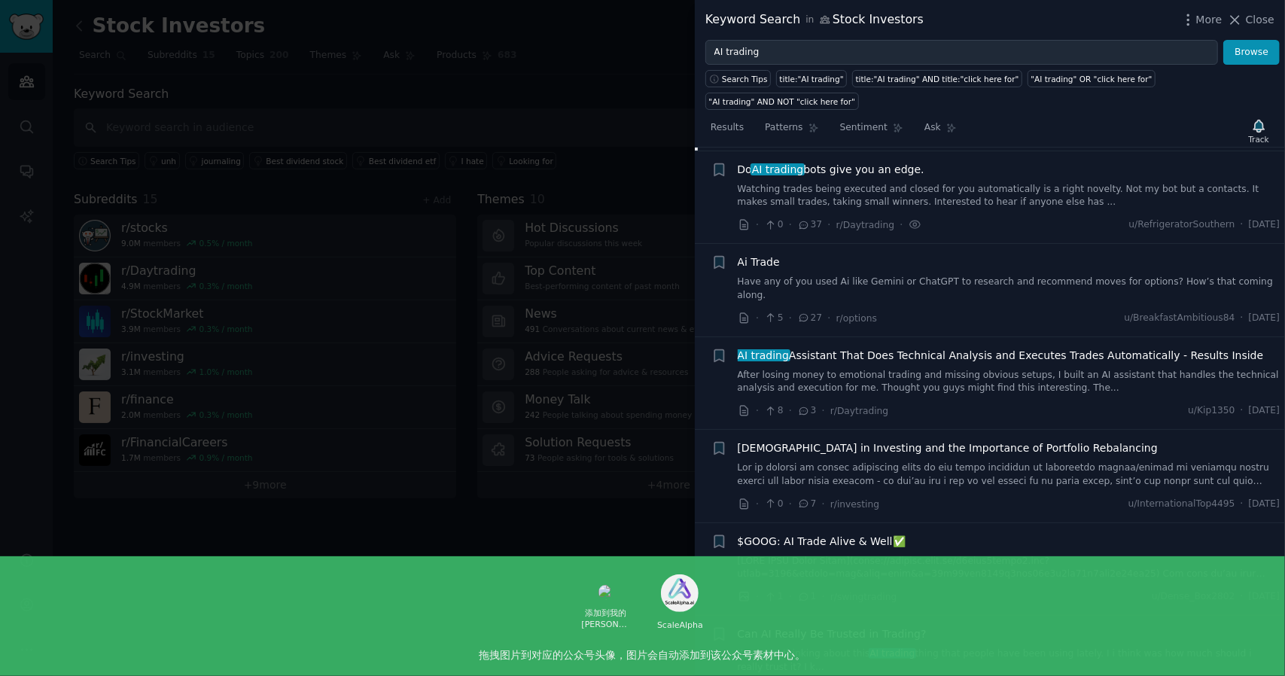
click at [967, 369] on link "After losing money to emotional trading and missing obvious setups, I built an …" at bounding box center [1009, 382] width 543 height 26
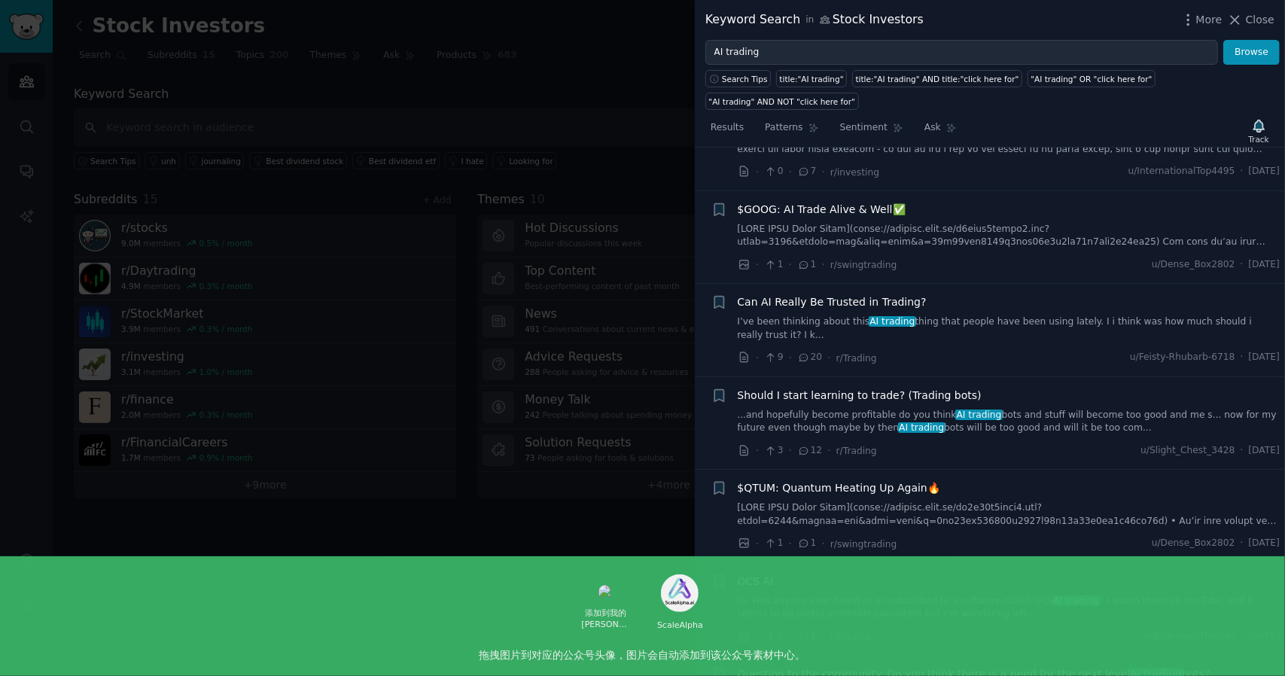
scroll to position [1945, 0]
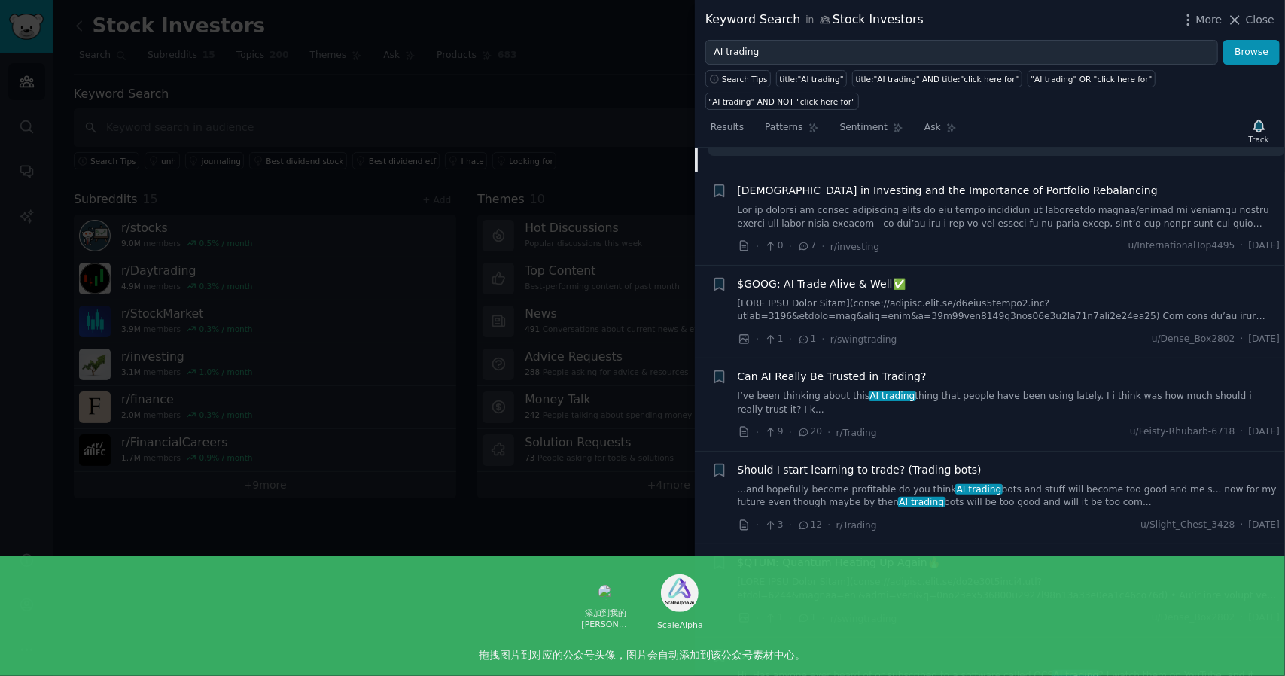
click at [995, 390] on link "I’ve been thinking about this AI trading thing that people have been using late…" at bounding box center [1009, 403] width 543 height 26
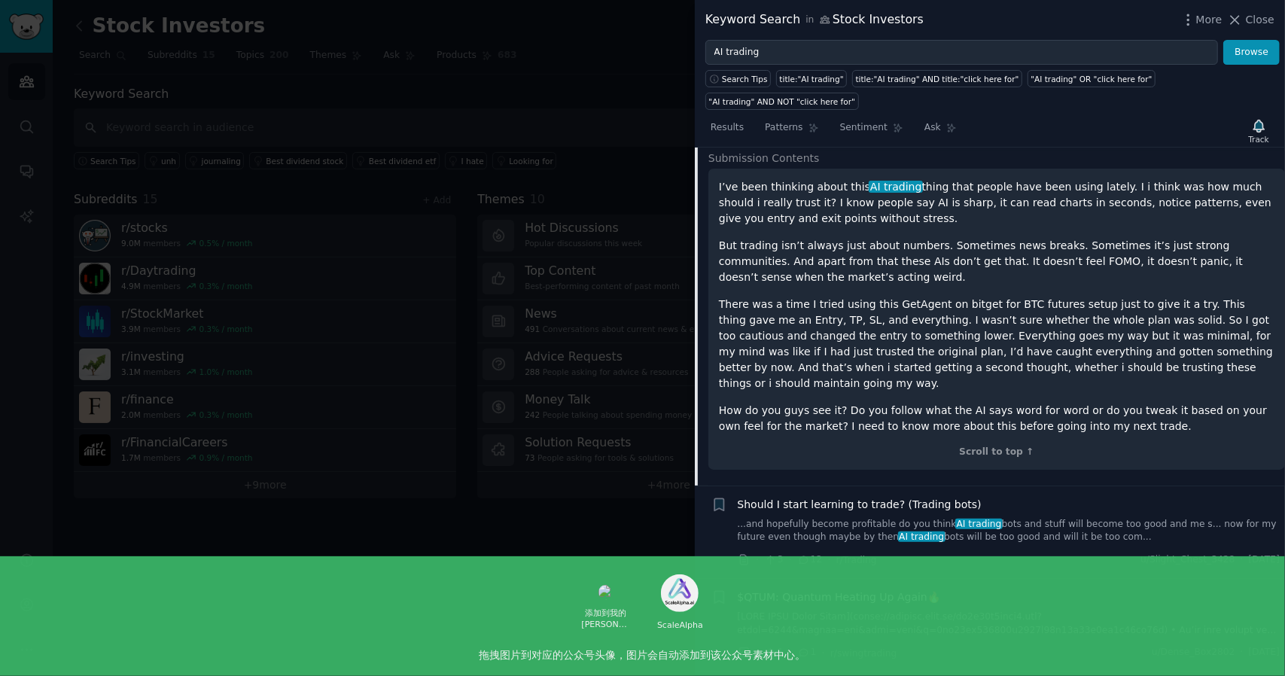
scroll to position [642, 0]
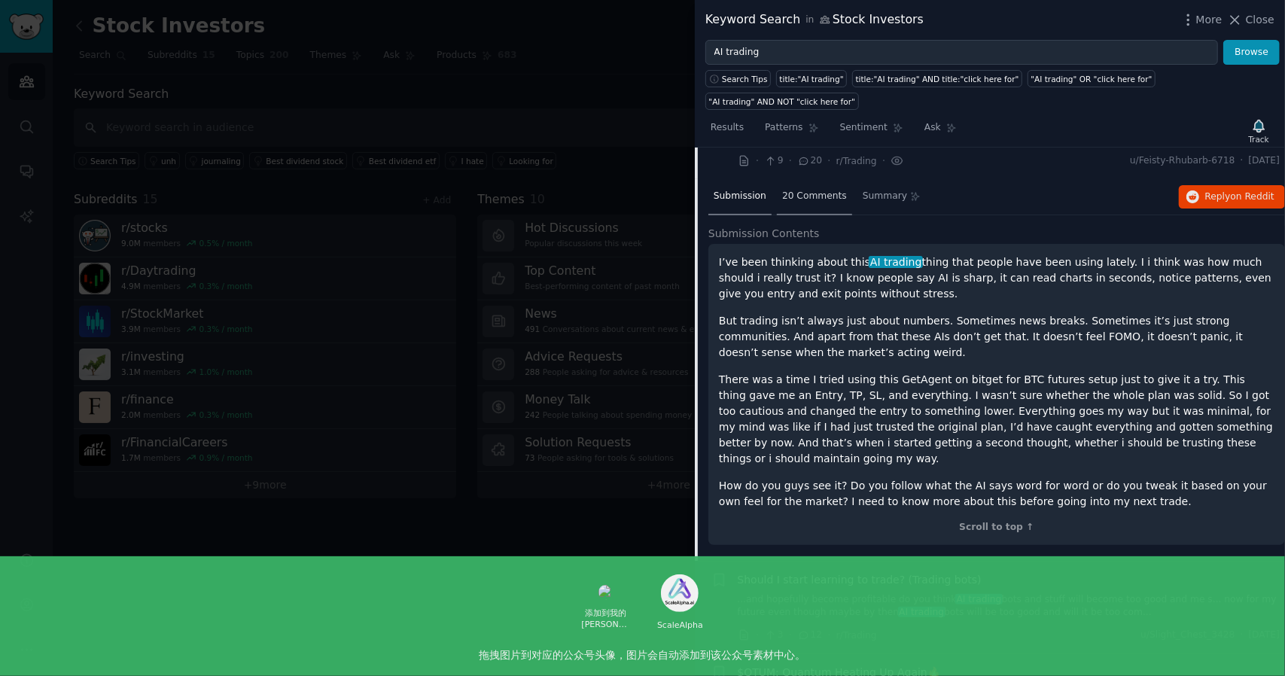
click at [806, 190] on span "20 Comments" at bounding box center [814, 197] width 65 height 14
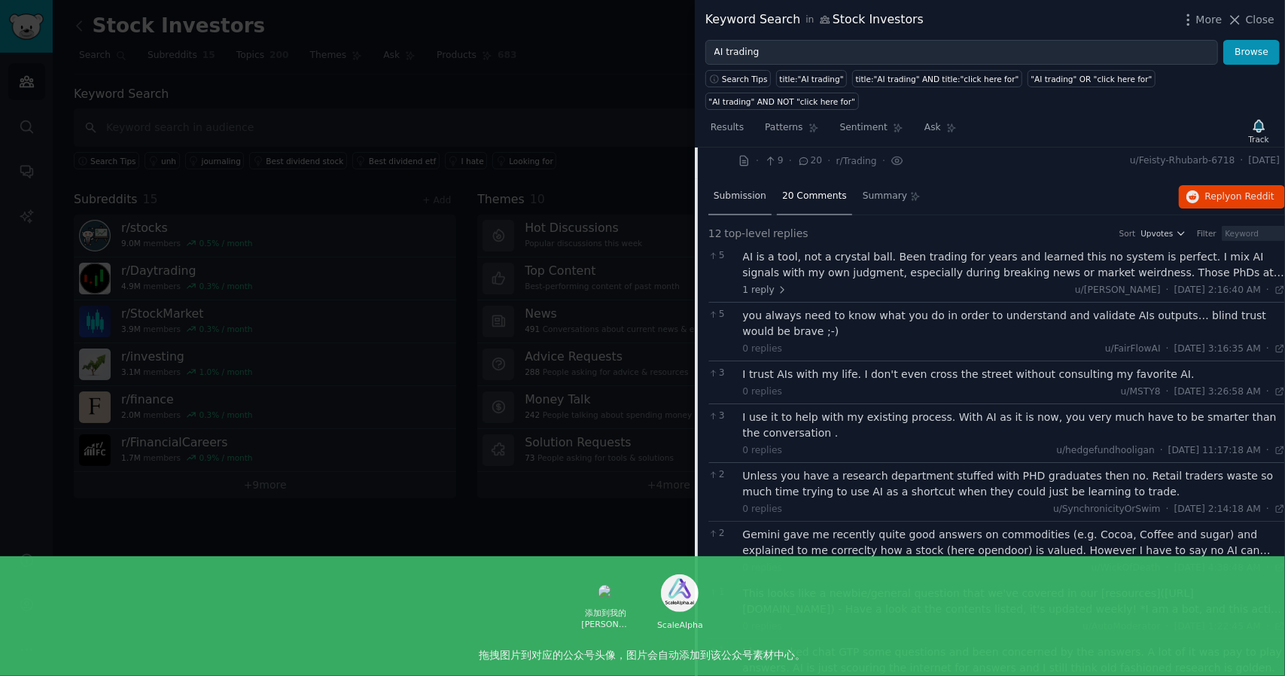
click at [742, 179] on div "Submission" at bounding box center [740, 197] width 63 height 36
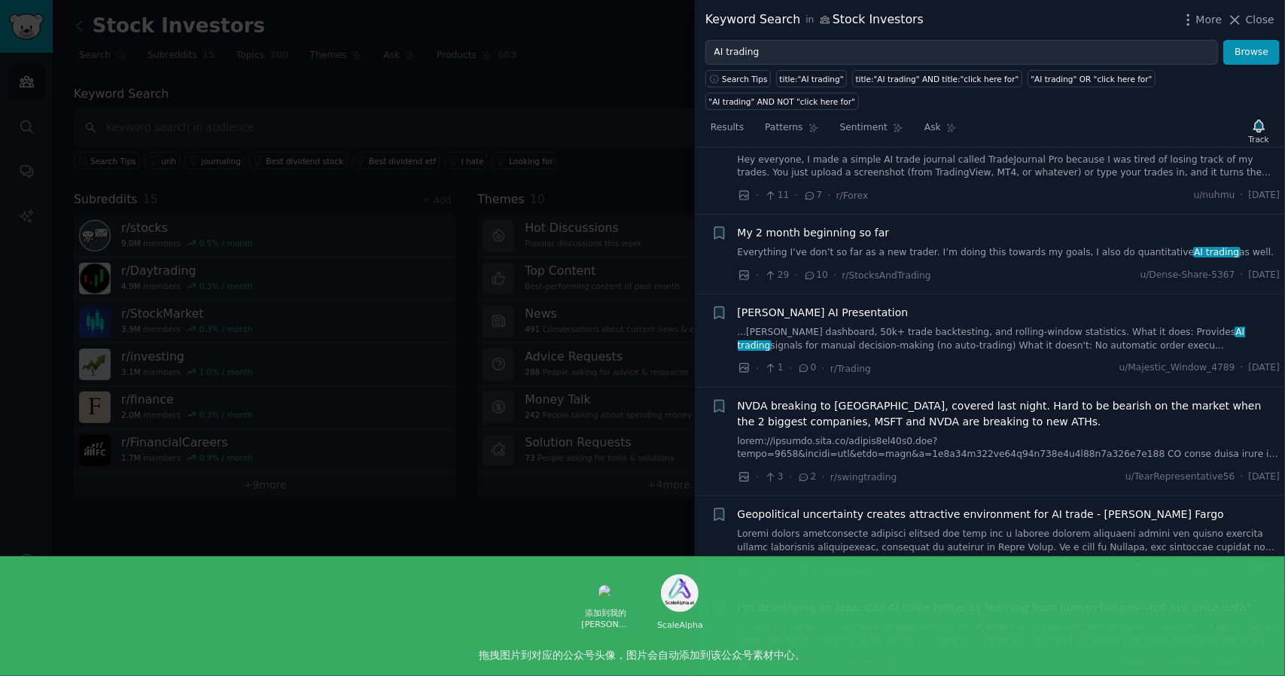
scroll to position [1471, 0]
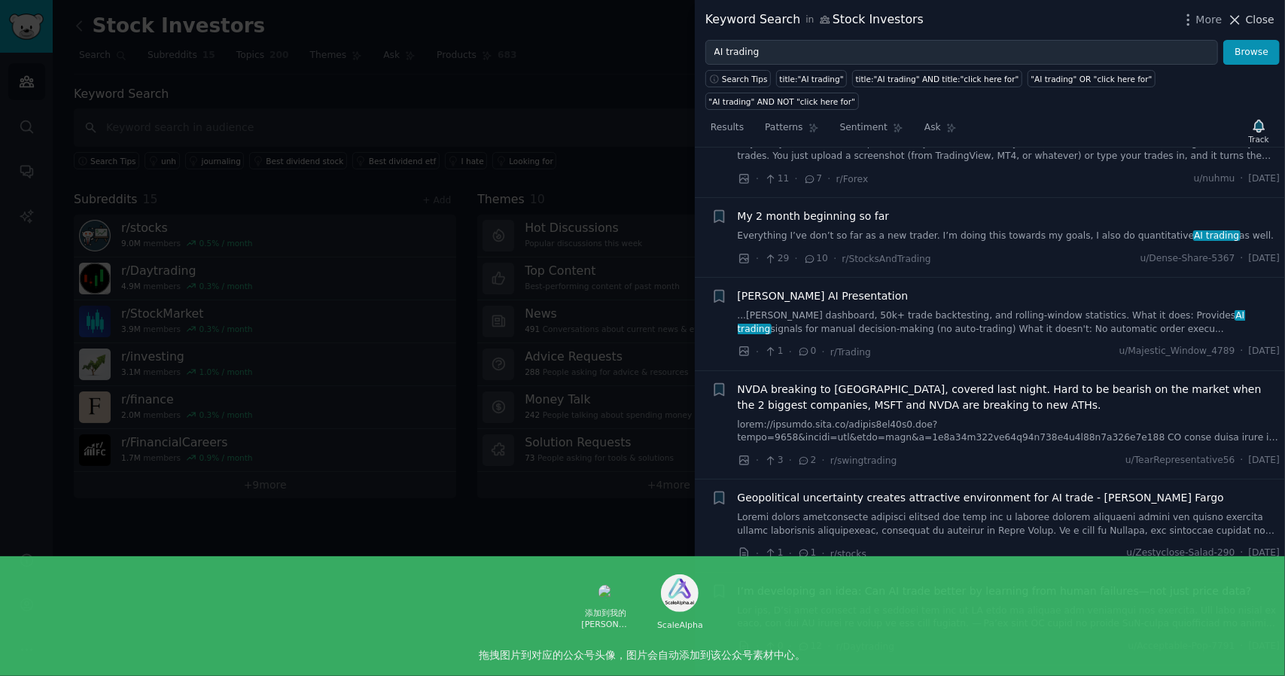
click at [1257, 17] on span "Close" at bounding box center [1260, 20] width 29 height 16
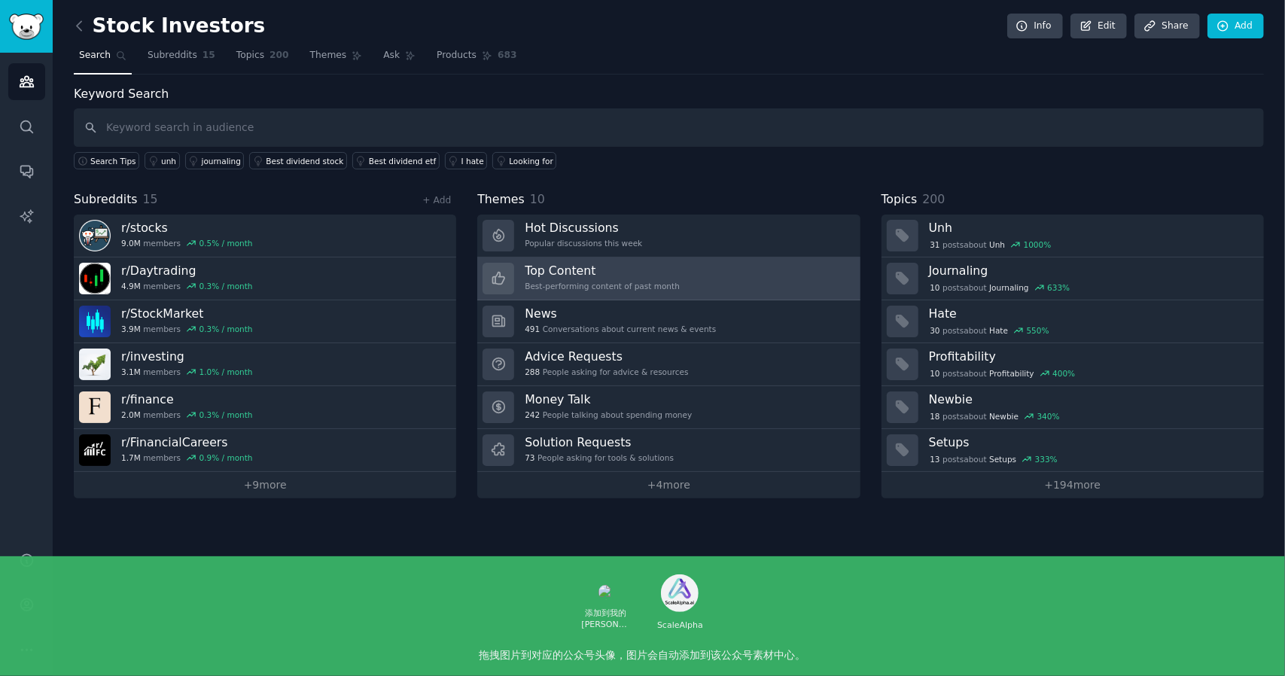
click at [726, 282] on link "Top Content Best-performing content of past month" at bounding box center [668, 279] width 383 height 43
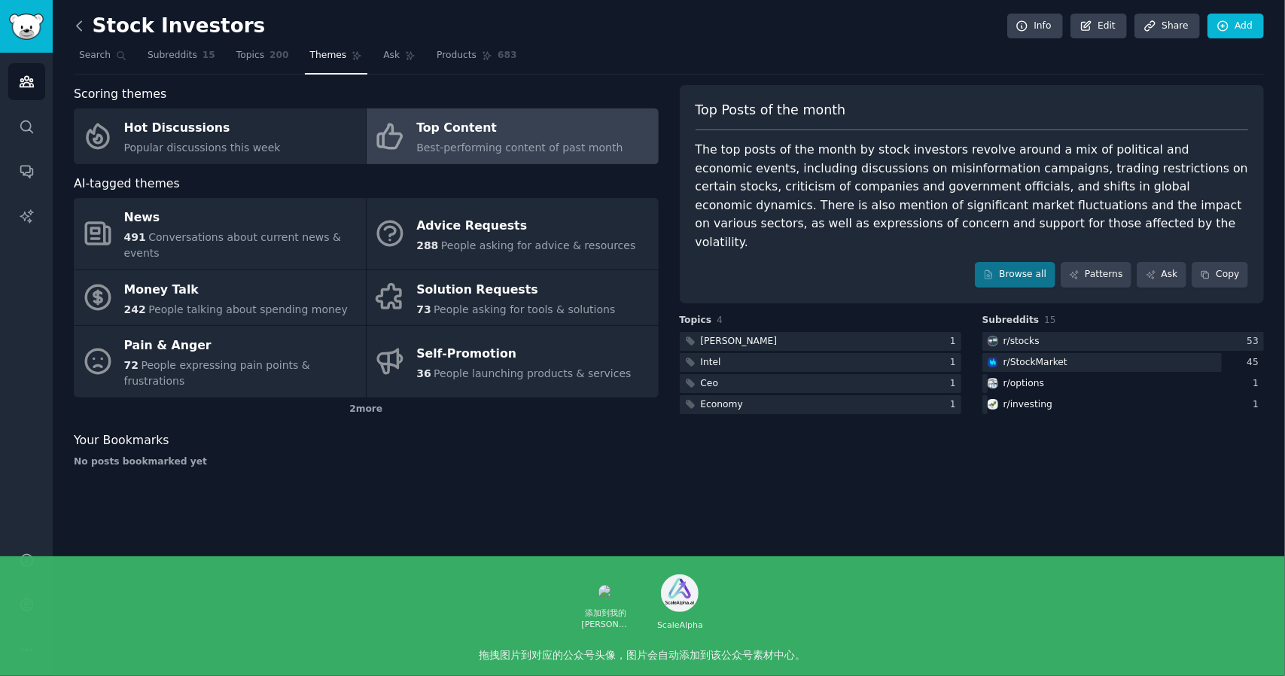
click at [86, 28] on icon at bounding box center [80, 26] width 16 height 16
